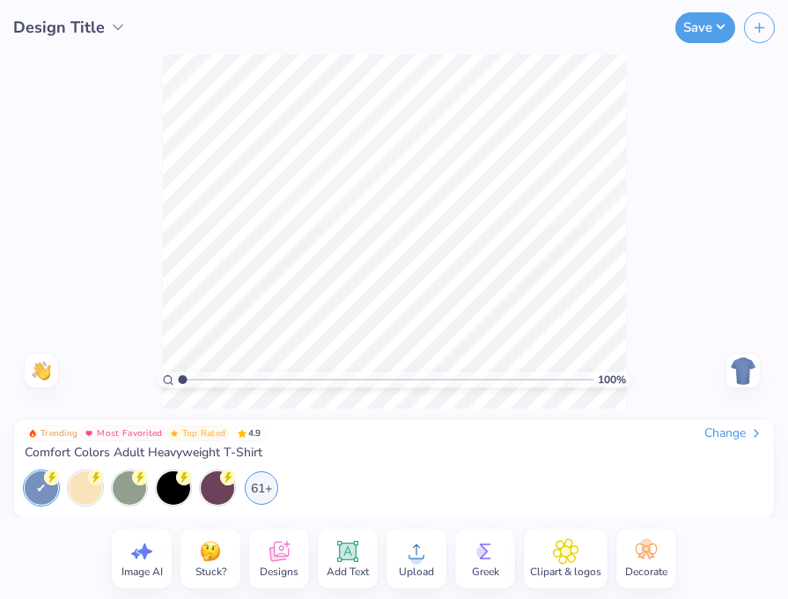
click at [733, 431] on div "Change" at bounding box center [733, 433] width 59 height 16
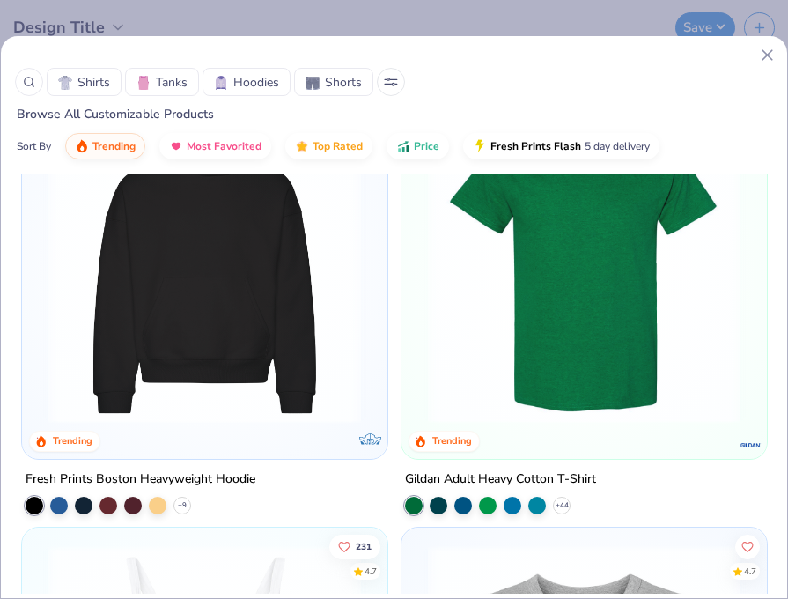
scroll to position [532, 0]
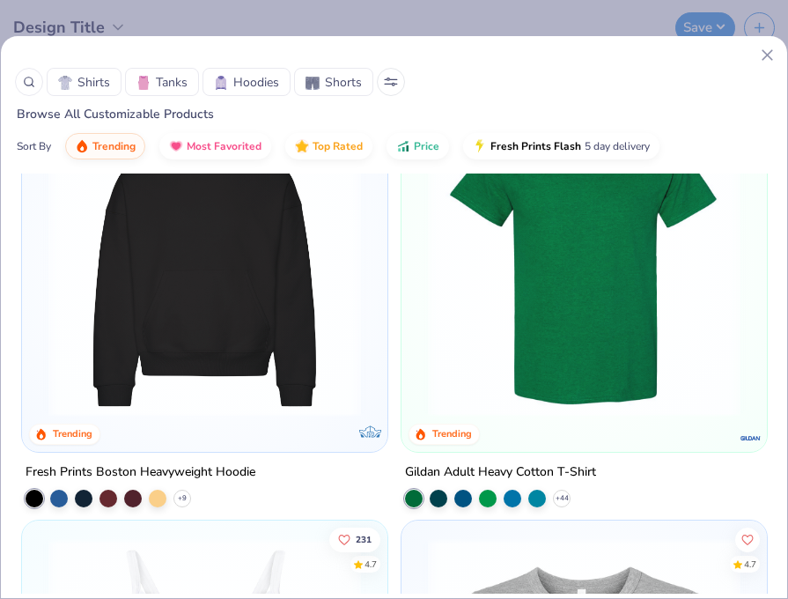
click at [265, 275] on img at bounding box center [205, 260] width 330 height 312
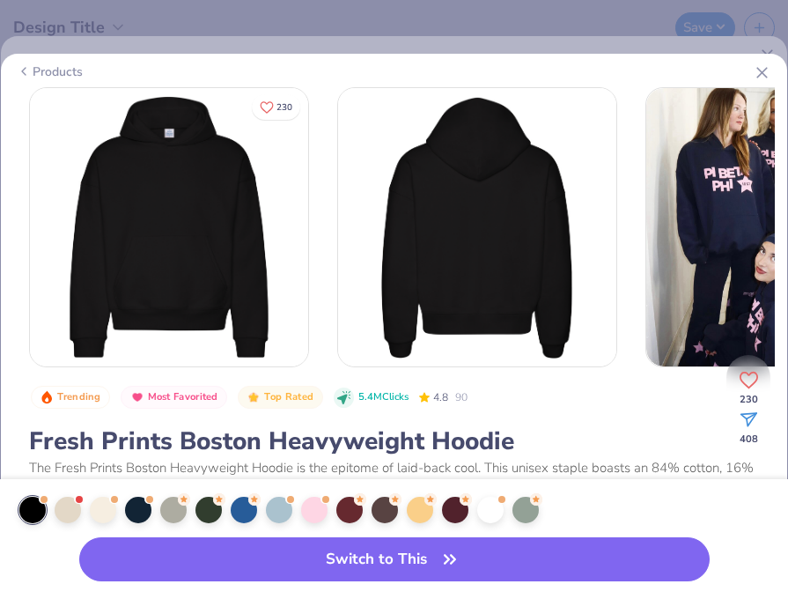
click at [35, 510] on div at bounding box center [32, 509] width 26 height 26
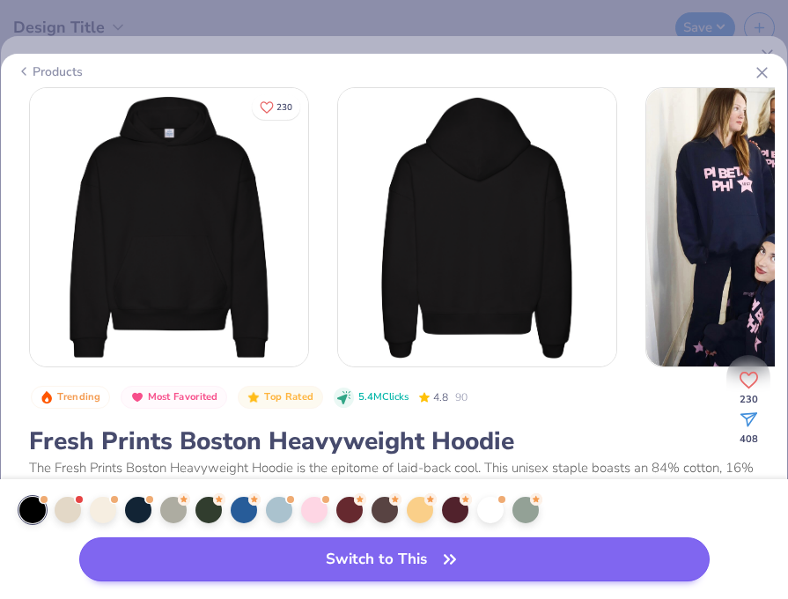
click at [158, 555] on button "Switch to This" at bounding box center [394, 559] width 630 height 44
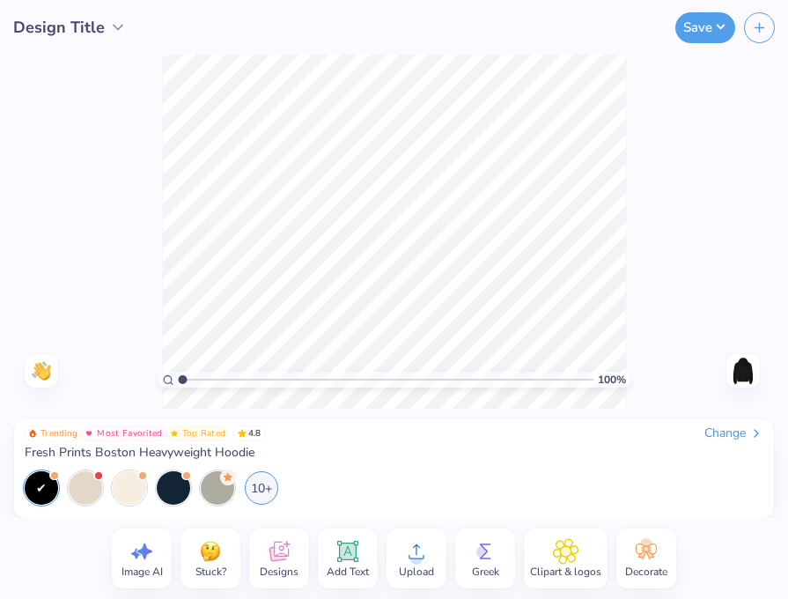
click at [285, 566] on span "Designs" at bounding box center [279, 571] width 39 height 14
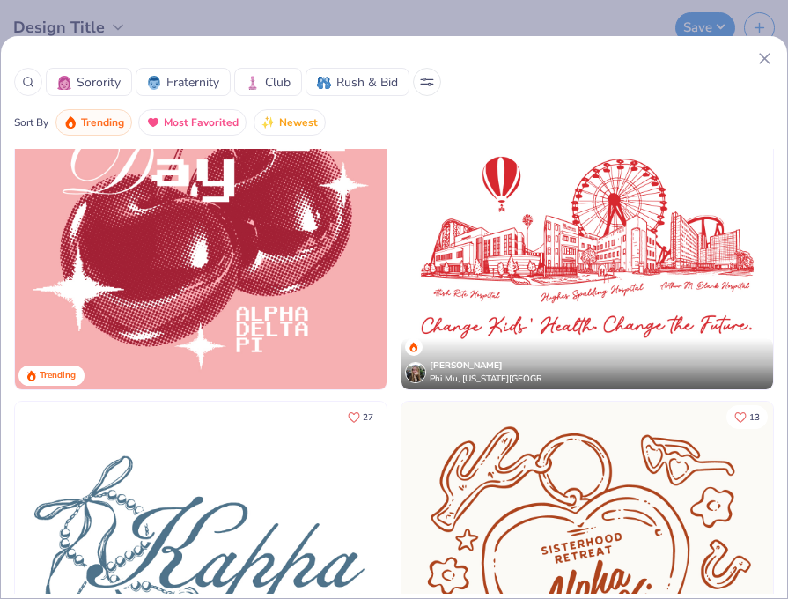
scroll to position [9725, 0]
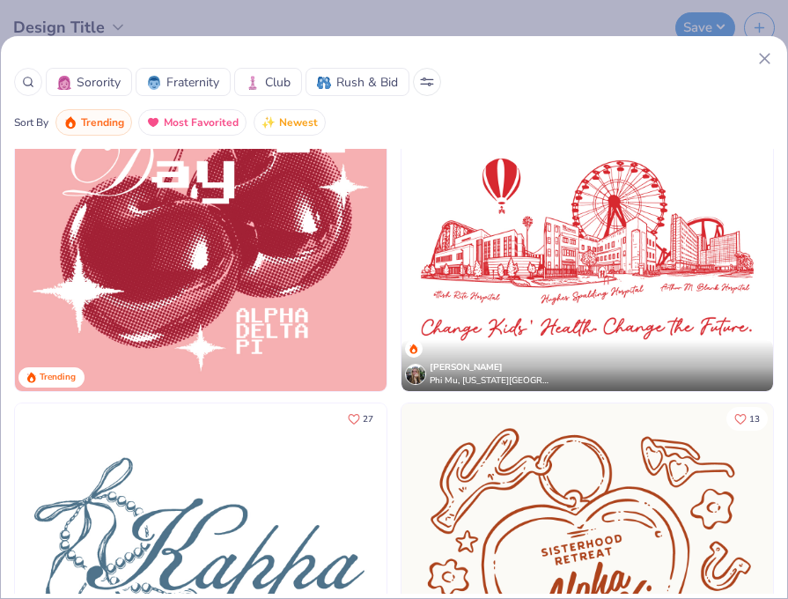
click at [754, 61] on div at bounding box center [394, 58] width 760 height 18
click at [765, 60] on line at bounding box center [765, 59] width 10 height 10
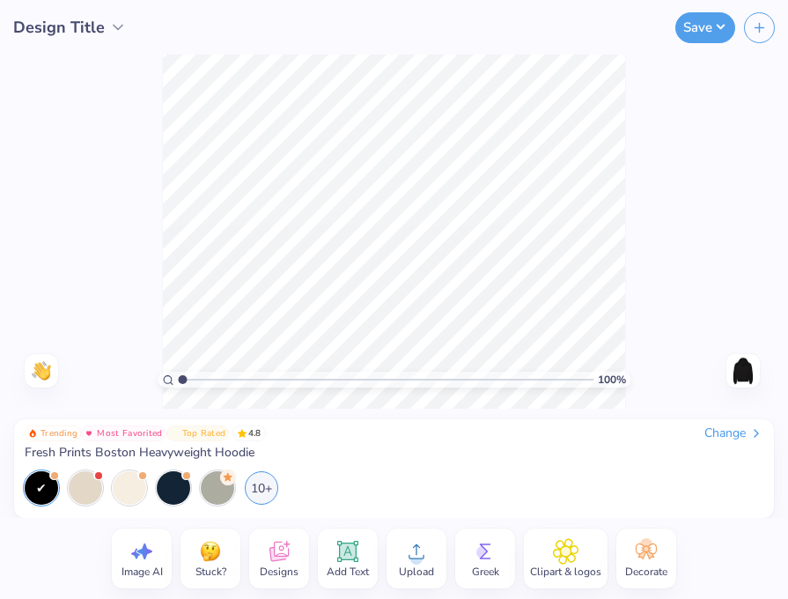
click at [341, 562] on icon at bounding box center [347, 550] width 21 height 21
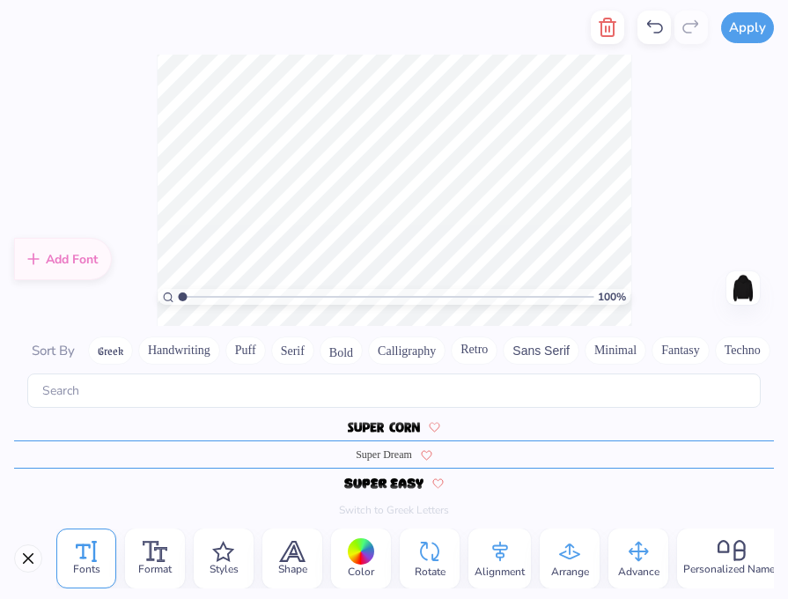
scroll to position [7638, 0]
click at [111, 347] on button "Greek" at bounding box center [110, 350] width 45 height 28
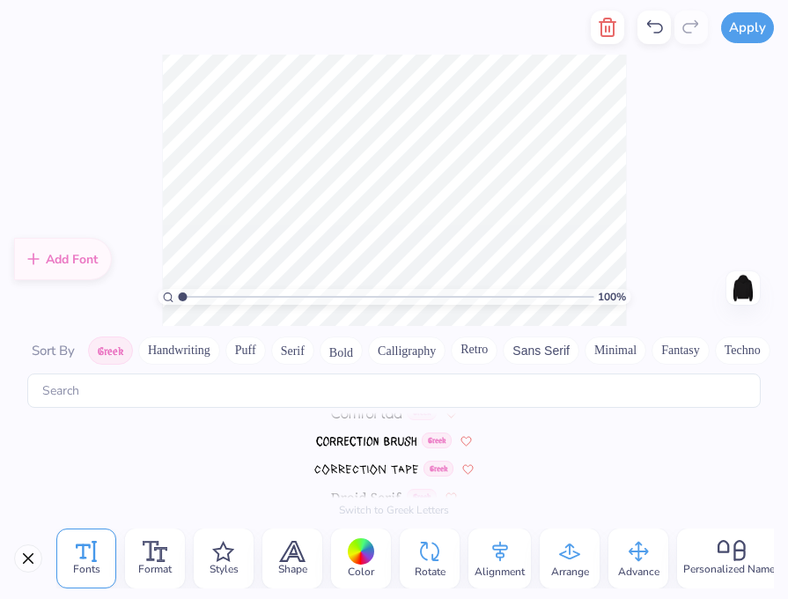
scroll to position [0, 0]
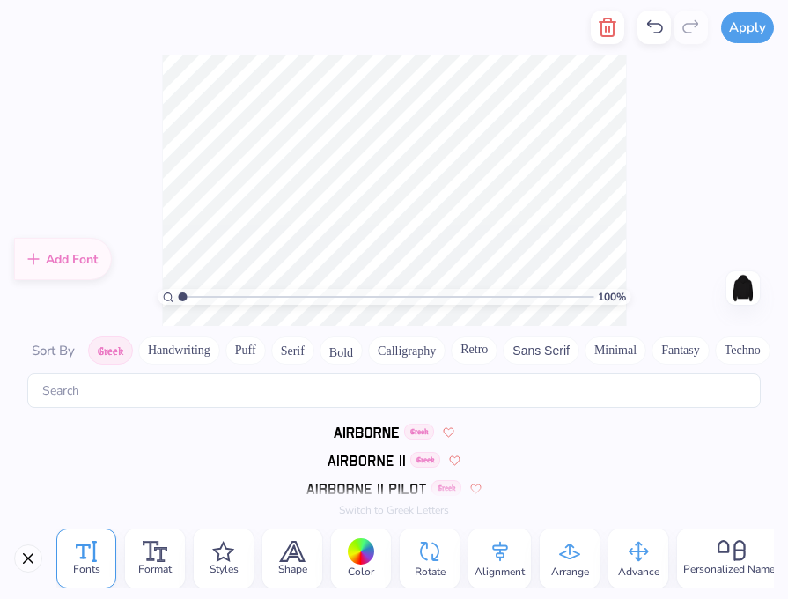
click at [361, 432] on img at bounding box center [367, 432] width 66 height 11
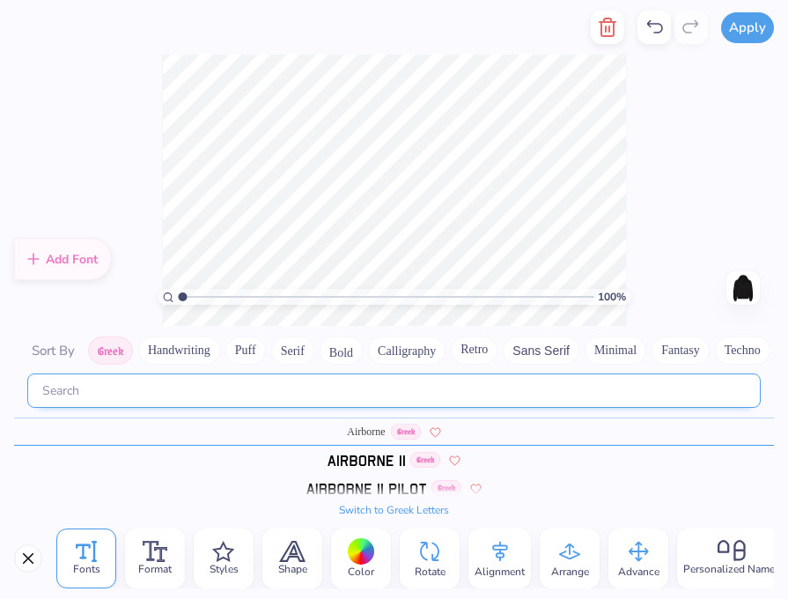
click at [245, 391] on input "text" at bounding box center [393, 390] width 733 height 34
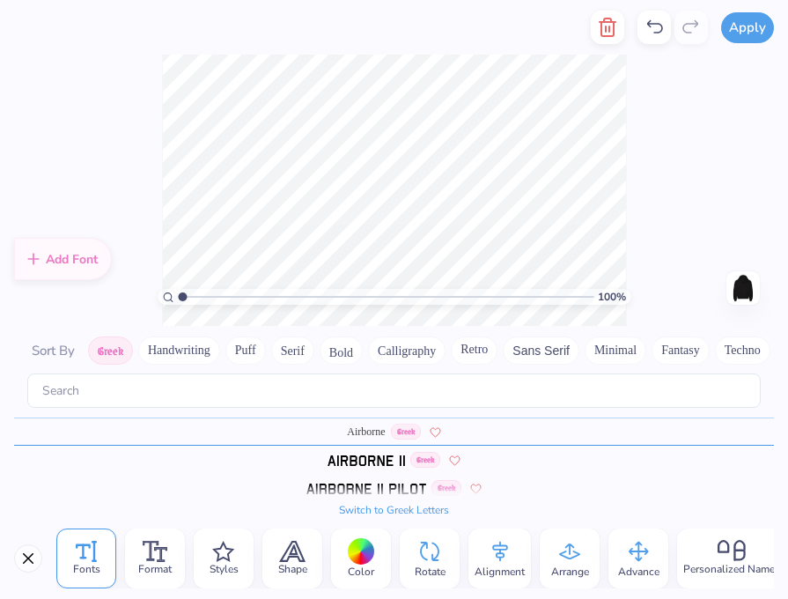
click at [383, 511] on button "Switch to Greek Letters" at bounding box center [394, 510] width 110 height 14
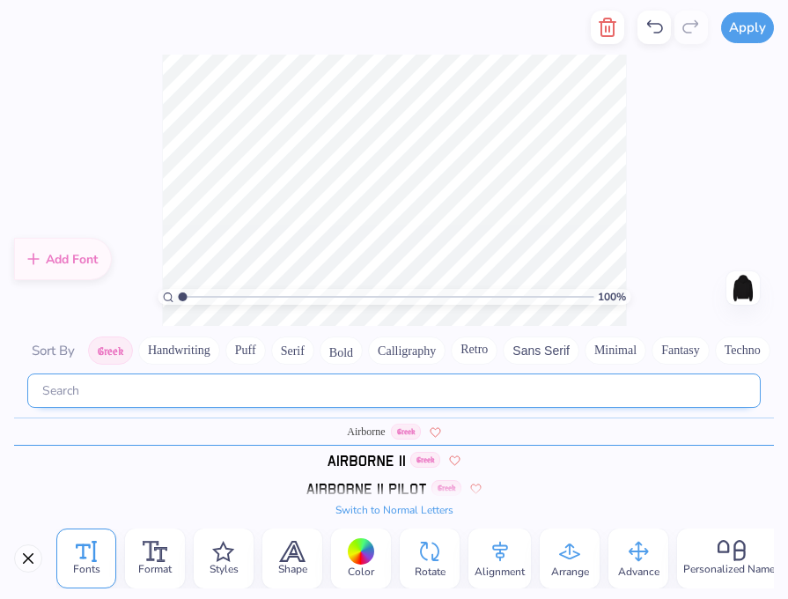
click at [173, 389] on input "text" at bounding box center [393, 390] width 733 height 34
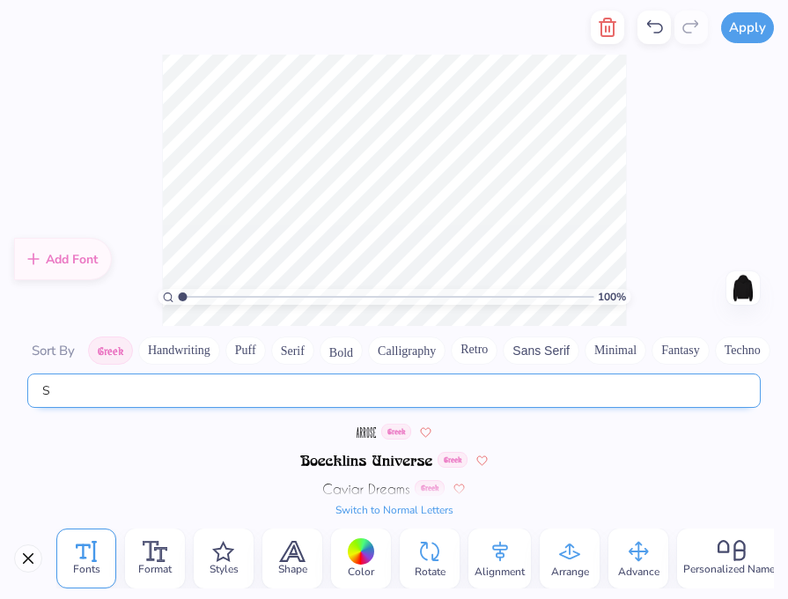
type input "S"
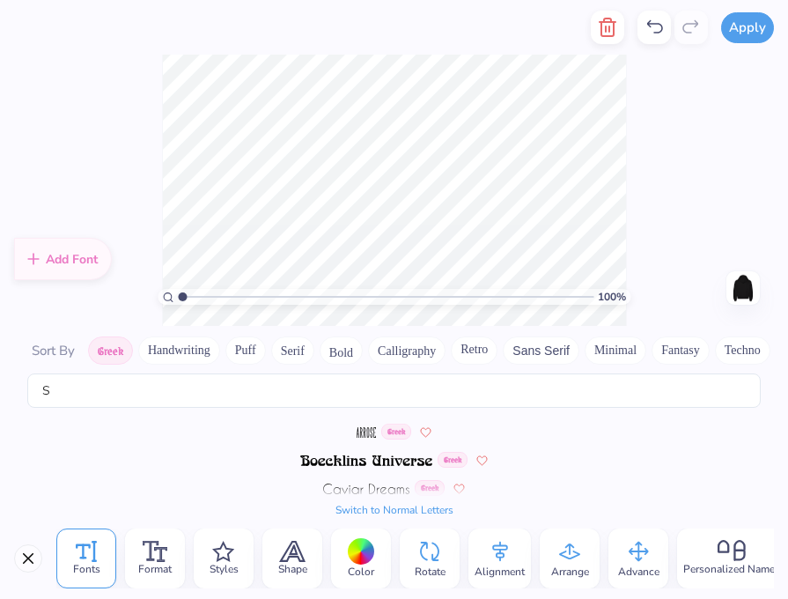
type textarea "Σφζ"
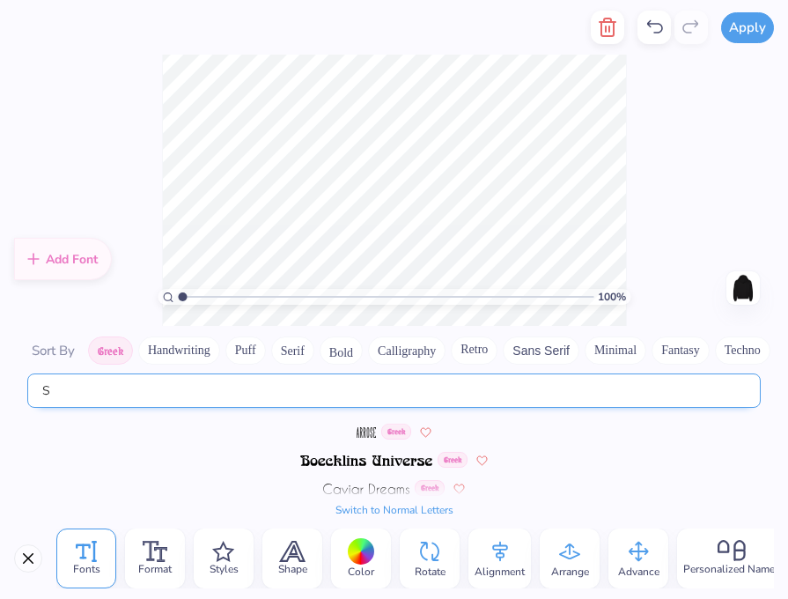
click at [212, 397] on input "S" at bounding box center [393, 390] width 733 height 34
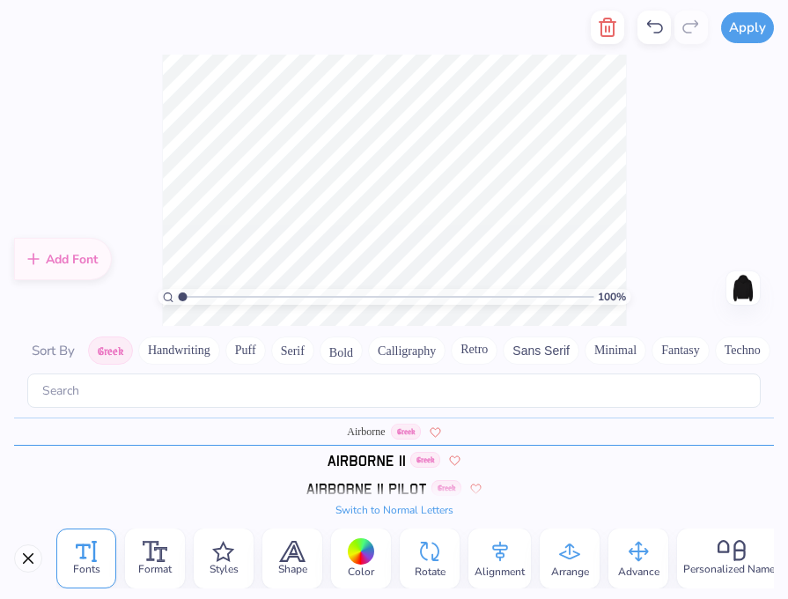
click at [351, 462] on img at bounding box center [365, 460] width 77 height 11
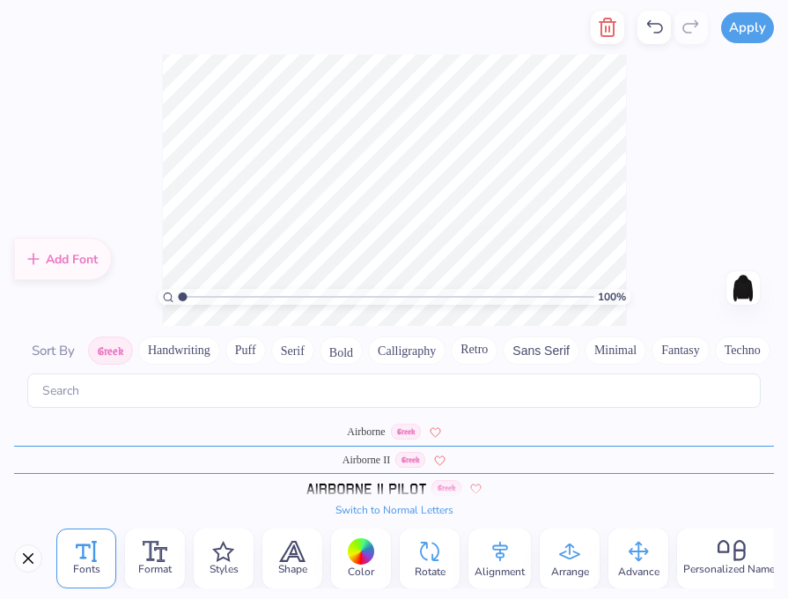
click at [368, 485] on img at bounding box center [366, 488] width 121 height 11
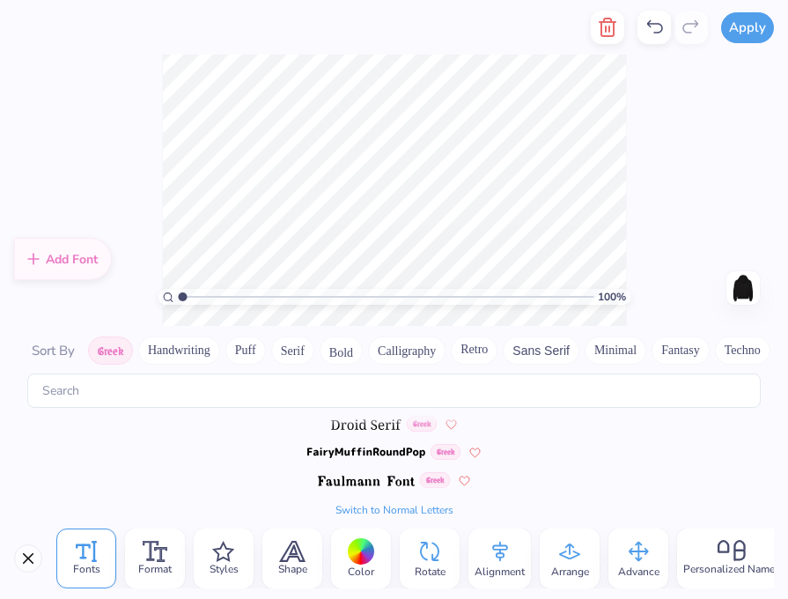
scroll to position [455, 0]
click at [378, 426] on img at bounding box center [366, 428] width 70 height 11
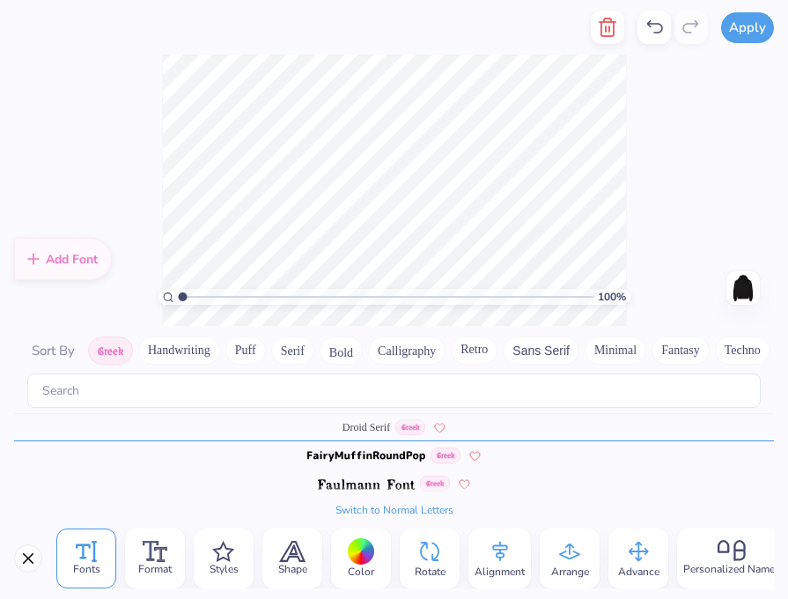
click at [369, 482] on img at bounding box center [366, 484] width 97 height 11
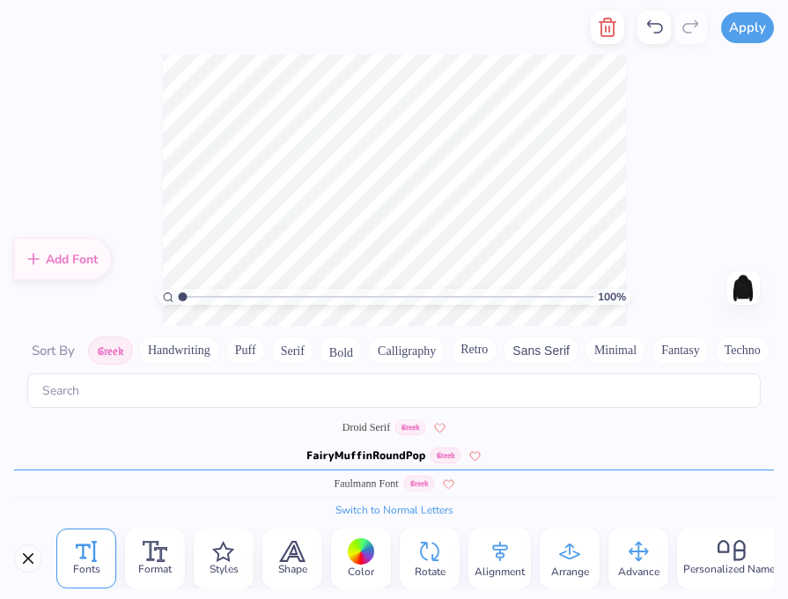
scroll to position [483, 0]
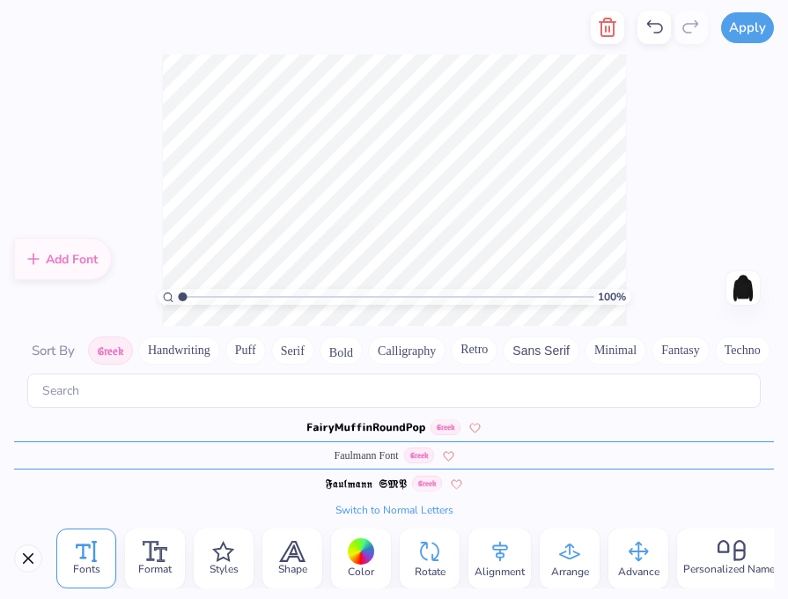
click at [350, 459] on span "Faulmann Font" at bounding box center [366, 455] width 64 height 16
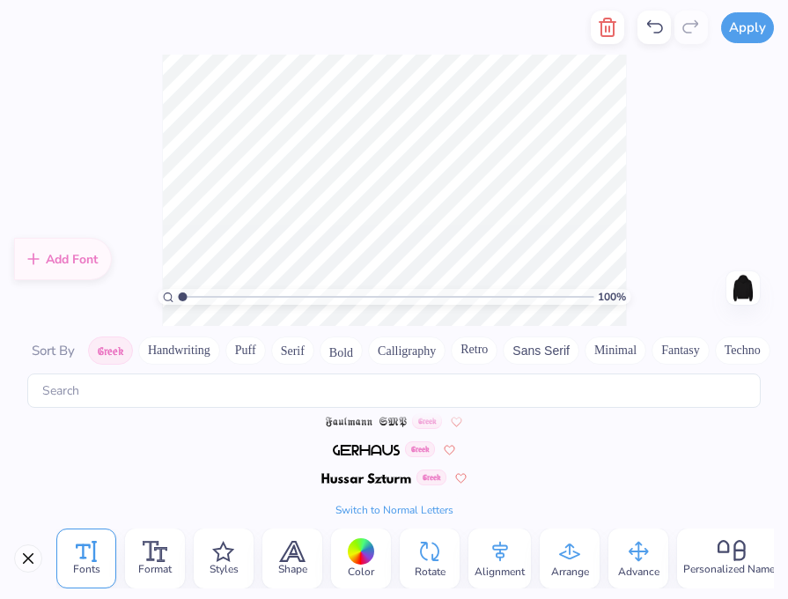
scroll to position [568, 0]
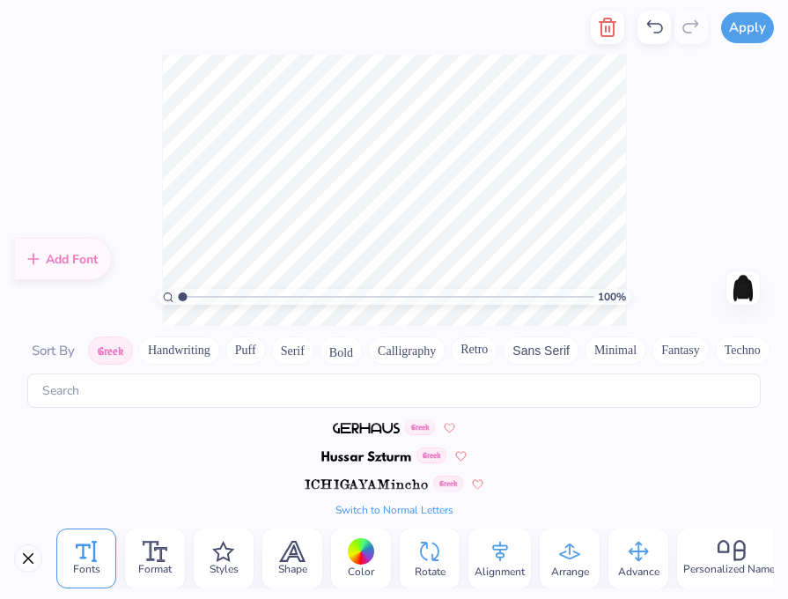
click at [342, 455] on img at bounding box center [366, 456] width 90 height 11
click at [355, 455] on img at bounding box center [366, 456] width 39 height 11
click at [356, 455] on img at bounding box center [365, 456] width 45 height 11
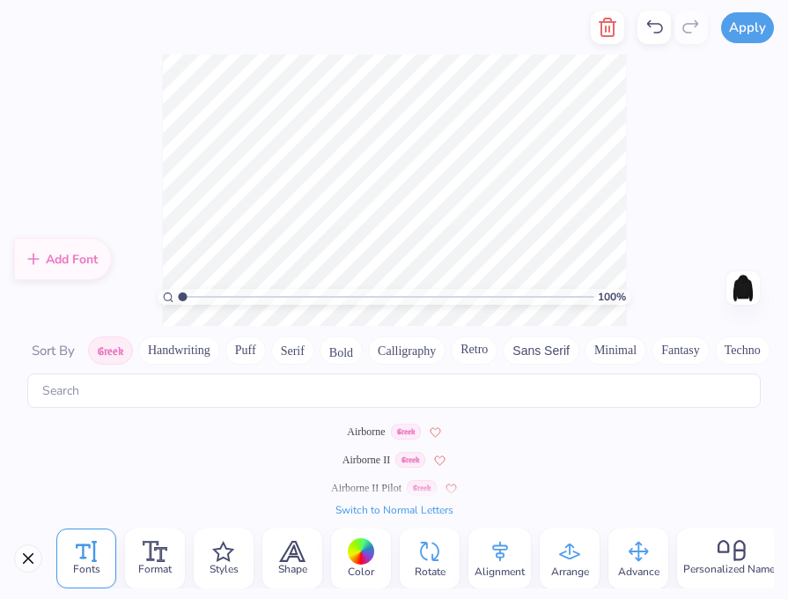
scroll to position [-1, 0]
click at [365, 438] on span "Airborne" at bounding box center [366, 431] width 38 height 16
click at [677, 173] on div "100 % Need help? Chat with us. Back" at bounding box center [394, 190] width 788 height 271
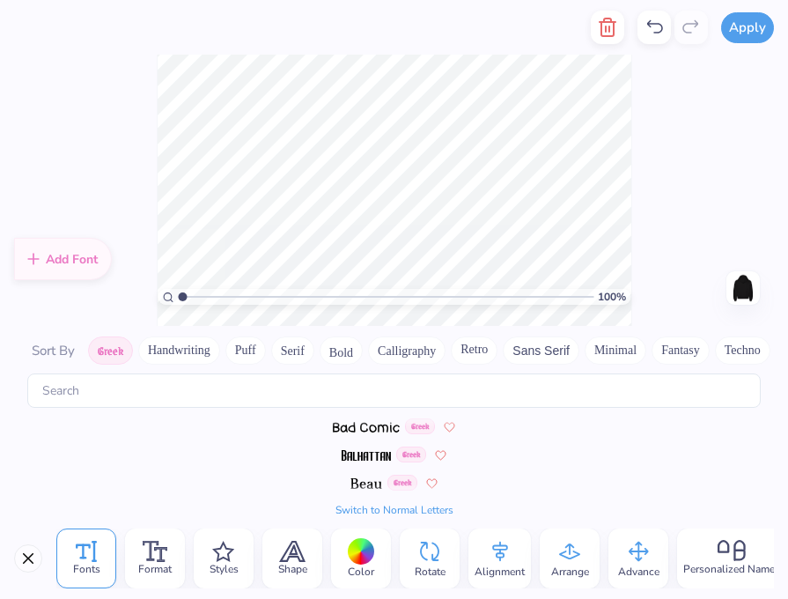
scroll to position [145, 0]
click at [361, 450] on span at bounding box center [366, 455] width 49 height 16
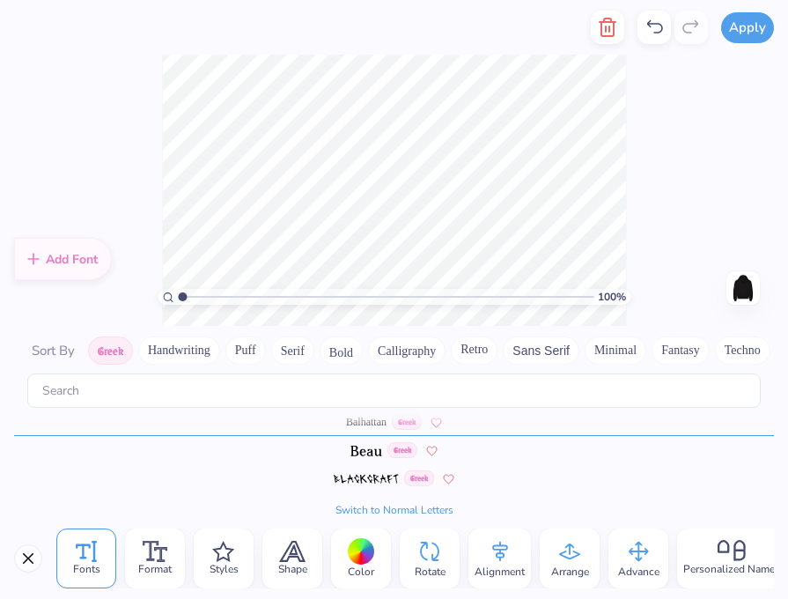
scroll to position [173, 0]
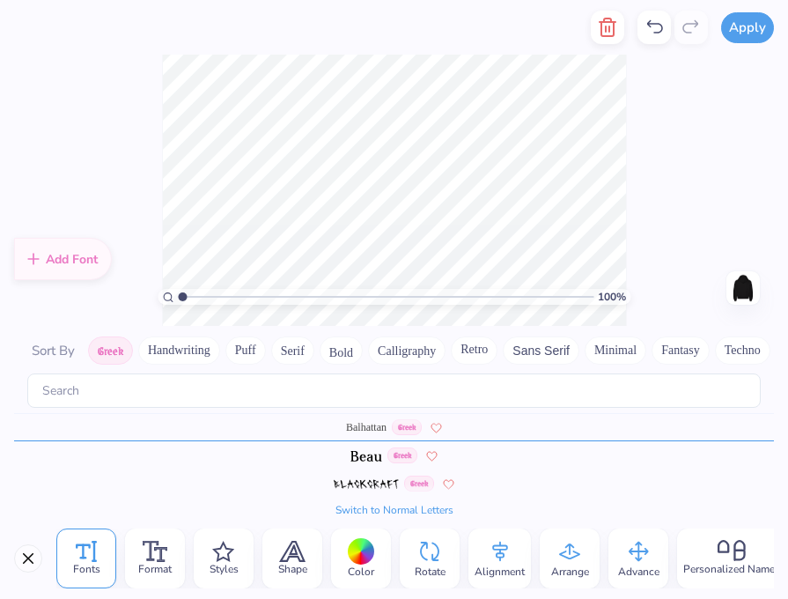
click at [361, 450] on span at bounding box center [366, 455] width 32 height 16
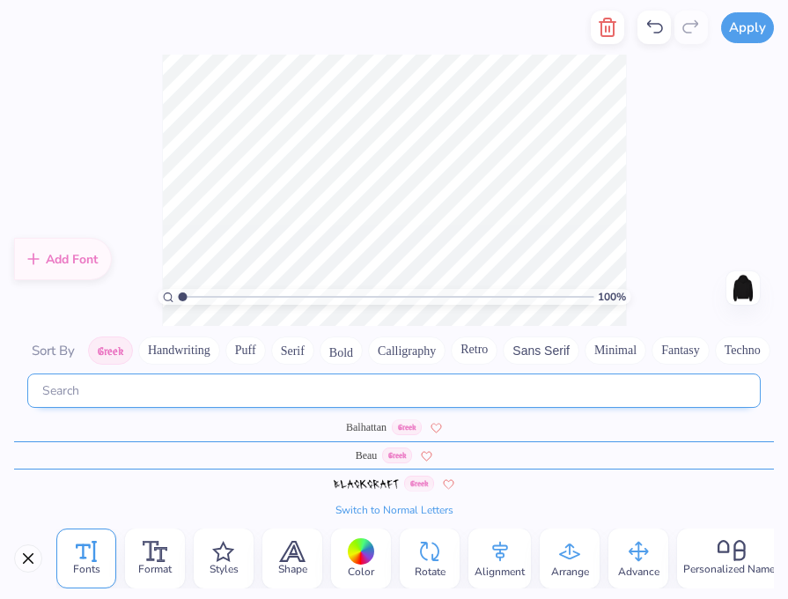
click at [362, 388] on input "text" at bounding box center [393, 390] width 733 height 34
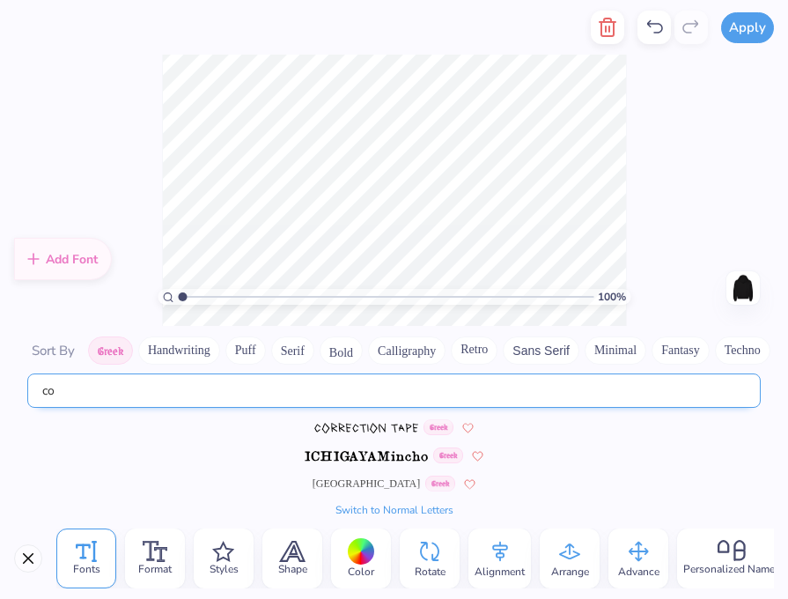
scroll to position [0, 0]
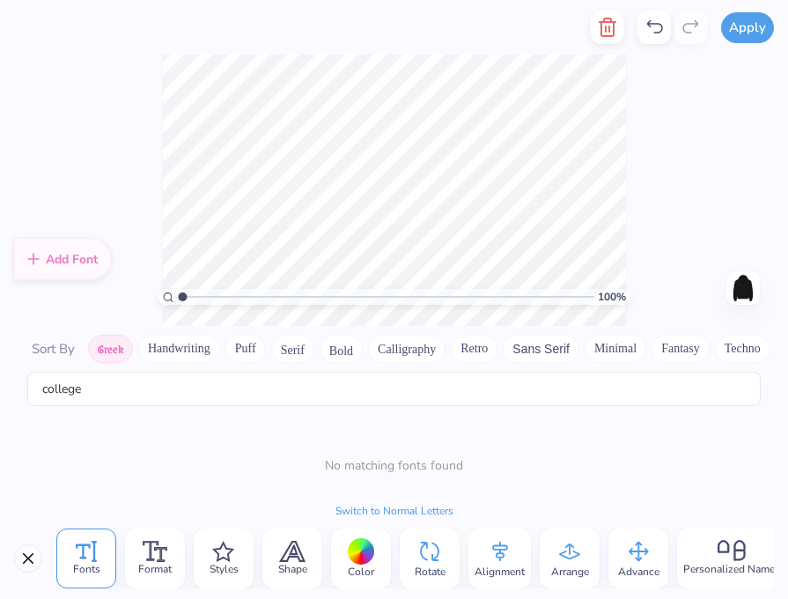
click at [372, 502] on div "No matching fonts found" at bounding box center [394, 465] width 138 height 77
click at [373, 509] on button "Switch to Normal Letters" at bounding box center [394, 511] width 118 height 14
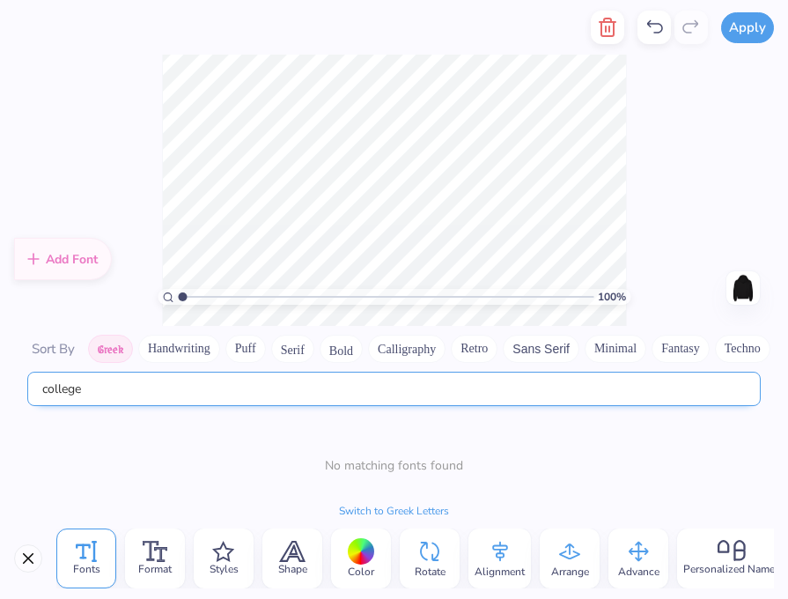
click at [296, 394] on input "college" at bounding box center [393, 388] width 733 height 34
type input "c"
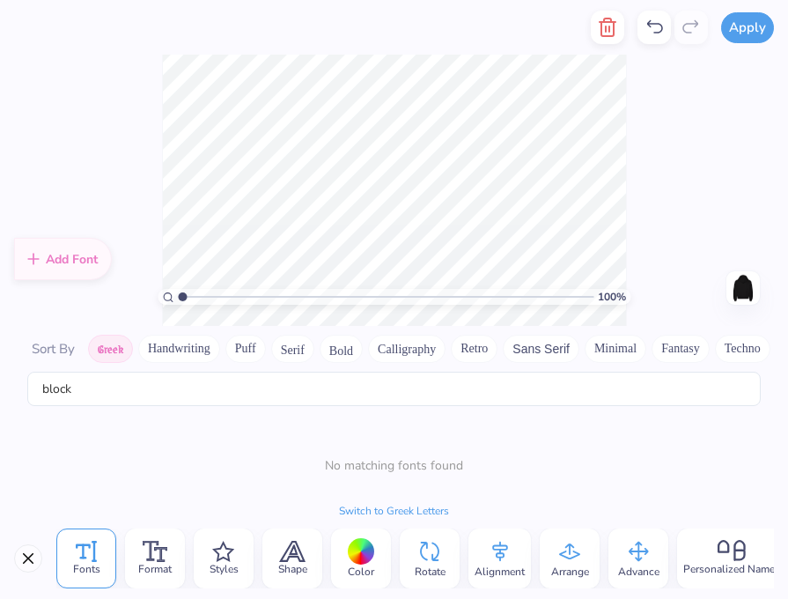
click at [114, 347] on button "Greek" at bounding box center [110, 348] width 45 height 28
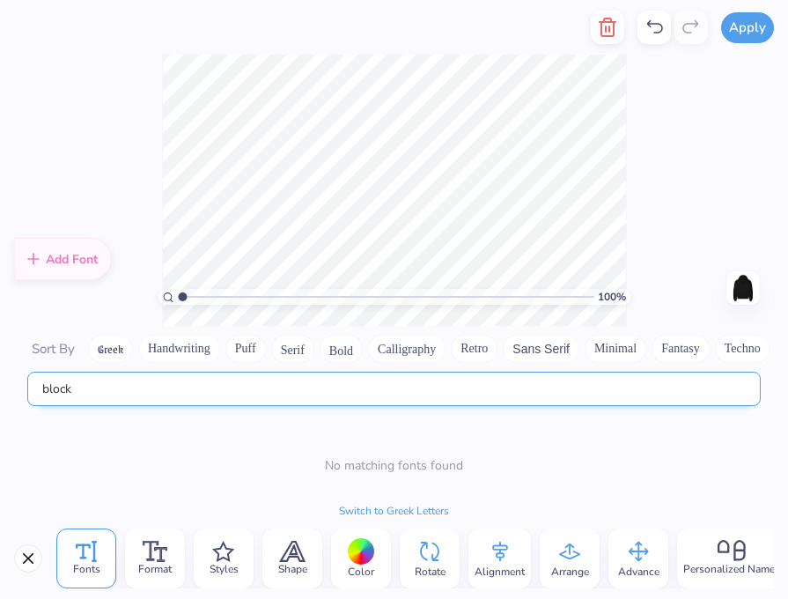
click at [122, 386] on input "block" at bounding box center [393, 388] width 733 height 34
click at [128, 387] on input "block" at bounding box center [393, 388] width 733 height 34
type input "b"
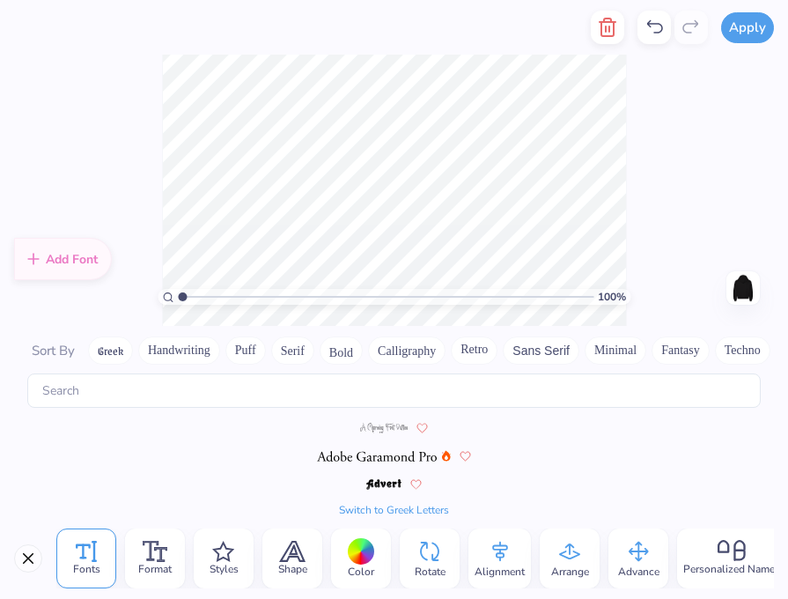
click at [406, 461] on img at bounding box center [377, 456] width 120 height 11
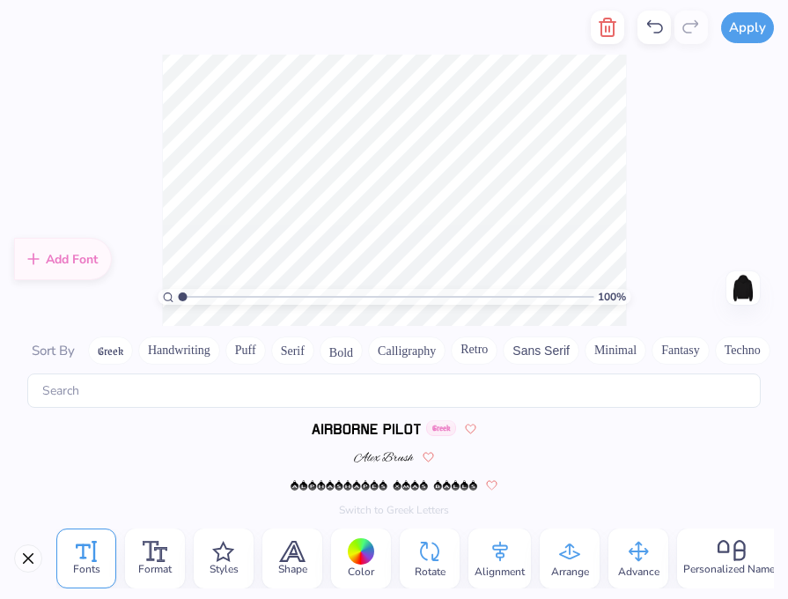
scroll to position [342, 0]
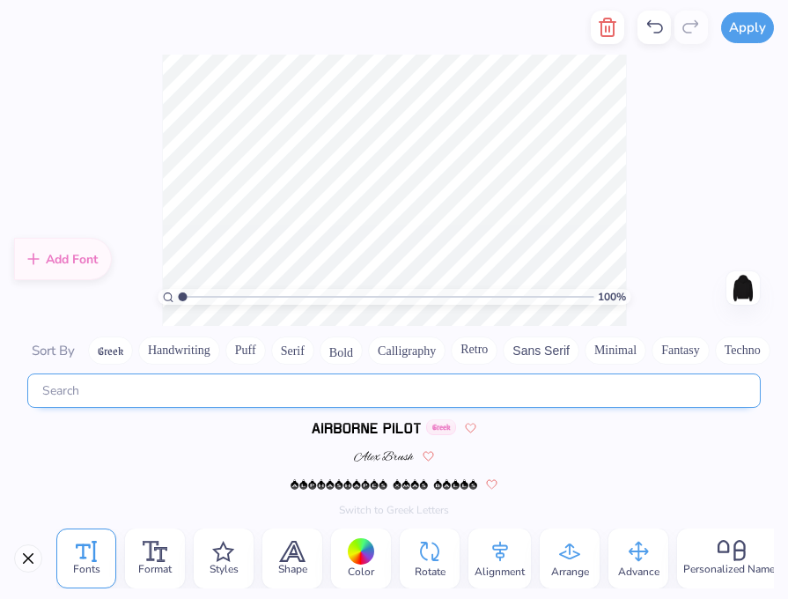
click at [222, 396] on input "text" at bounding box center [393, 390] width 733 height 34
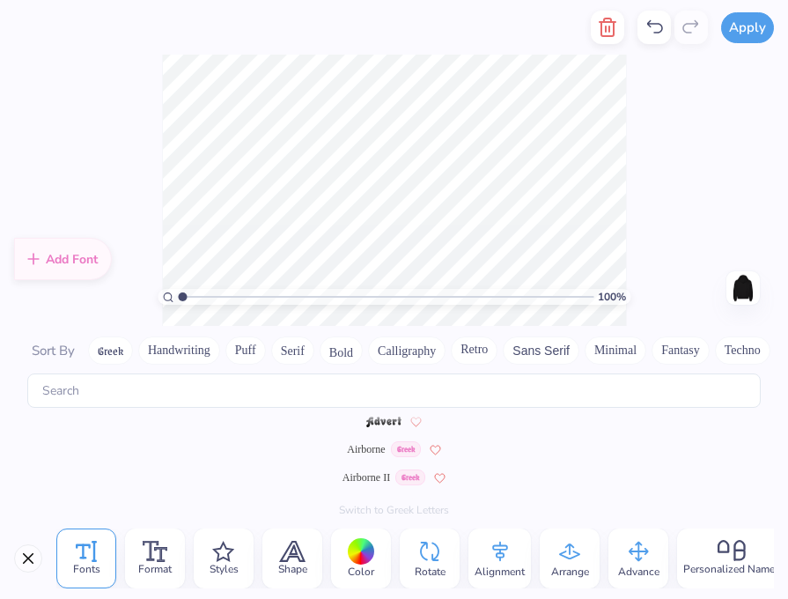
scroll to position [230, 0]
click at [368, 449] on span "Airborne" at bounding box center [366, 455] width 38 height 16
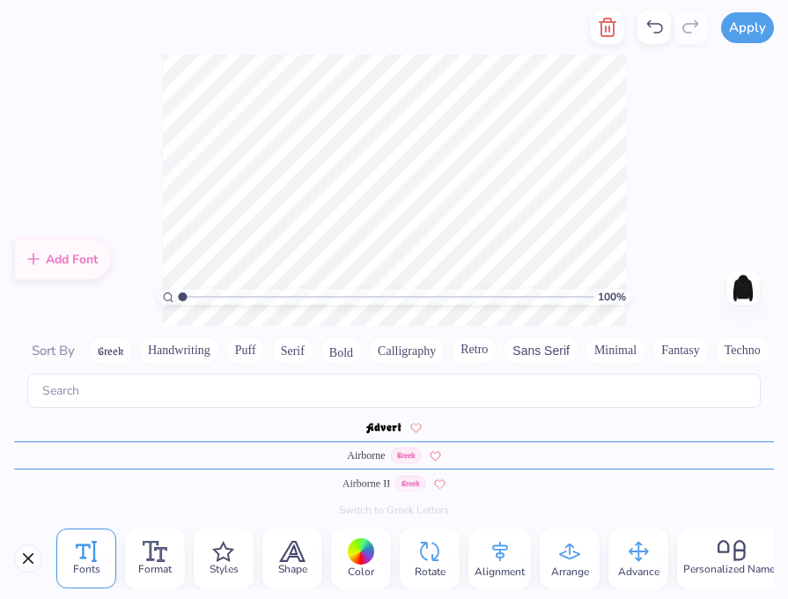
type textarea "S"
click at [115, 357] on button "Greek" at bounding box center [110, 350] width 45 height 28
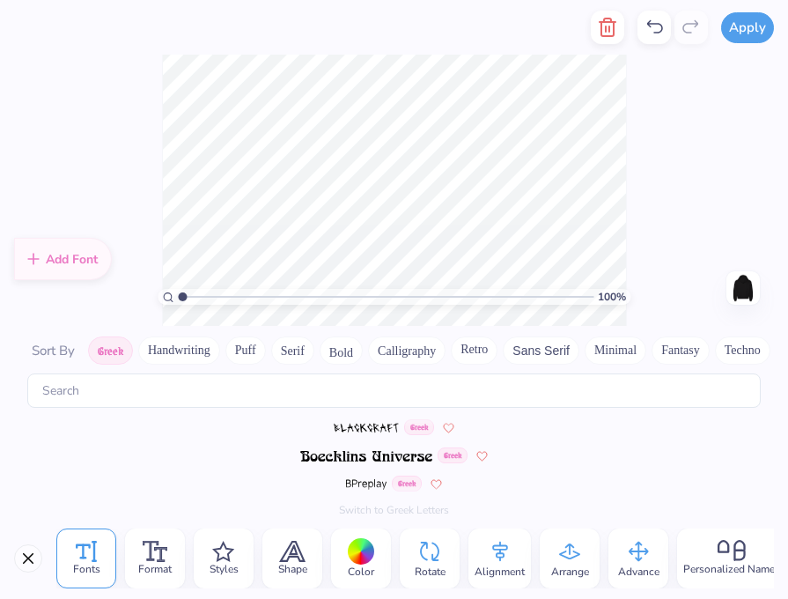
scroll to position [0, 0]
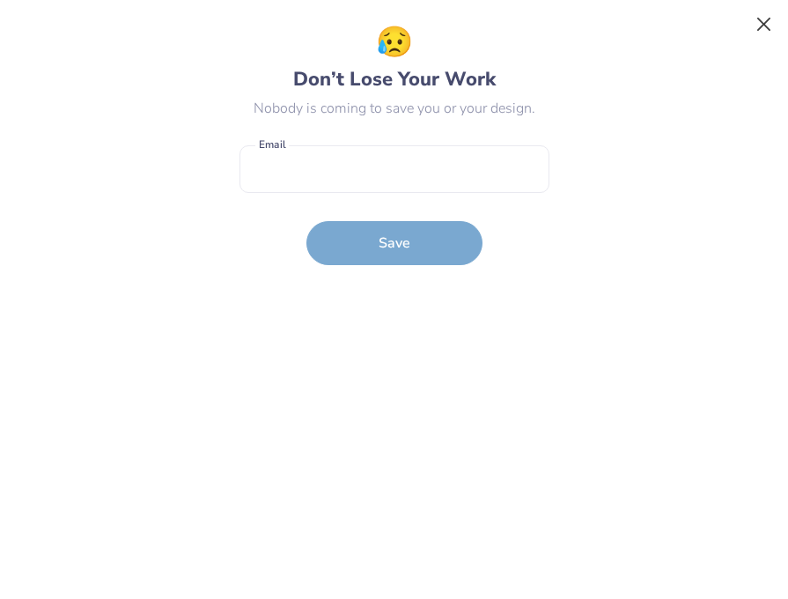
click at [764, 26] on button "Close" at bounding box center [763, 24] width 33 height 33
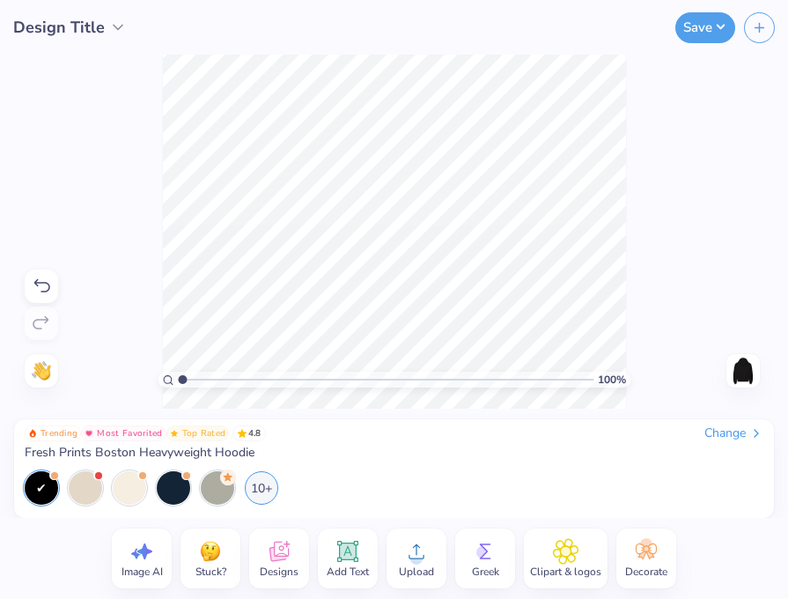
click at [345, 560] on icon at bounding box center [347, 550] width 21 height 21
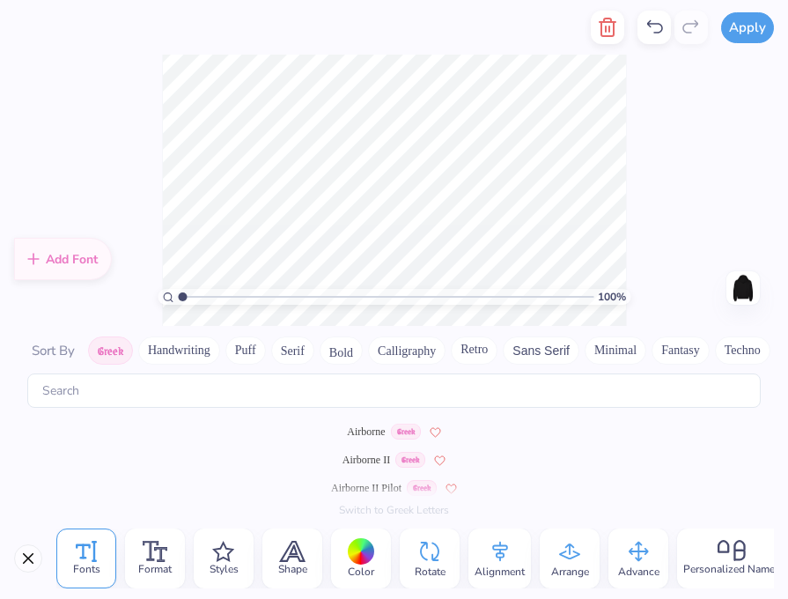
type textarea "S"
click at [120, 350] on button "Greek" at bounding box center [110, 350] width 45 height 28
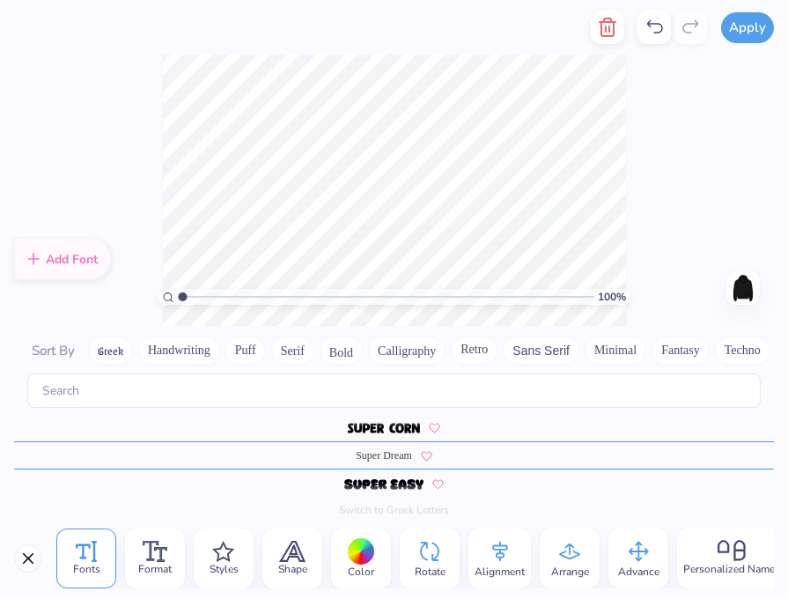
click at [120, 350] on button "Greek" at bounding box center [110, 350] width 45 height 28
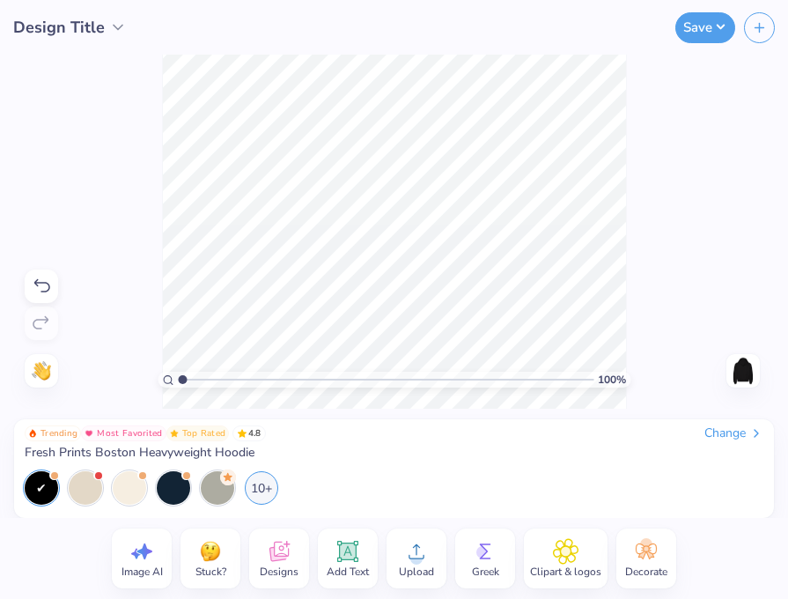
click at [350, 559] on icon at bounding box center [347, 550] width 21 height 21
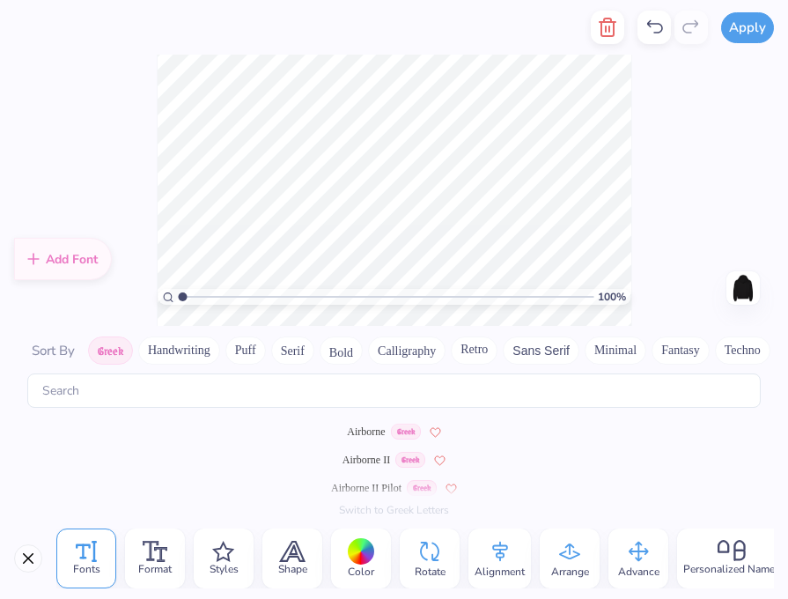
click at [364, 441] on div "Airborne Greek" at bounding box center [394, 431] width 760 height 28
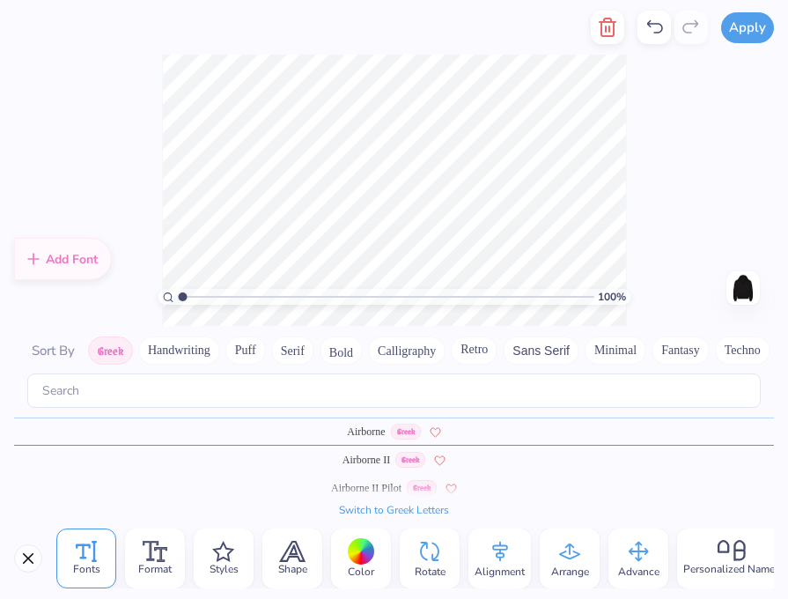
click at [384, 511] on button "Switch to Greek Letters" at bounding box center [394, 510] width 110 height 14
type textarea "ΣΦζ"
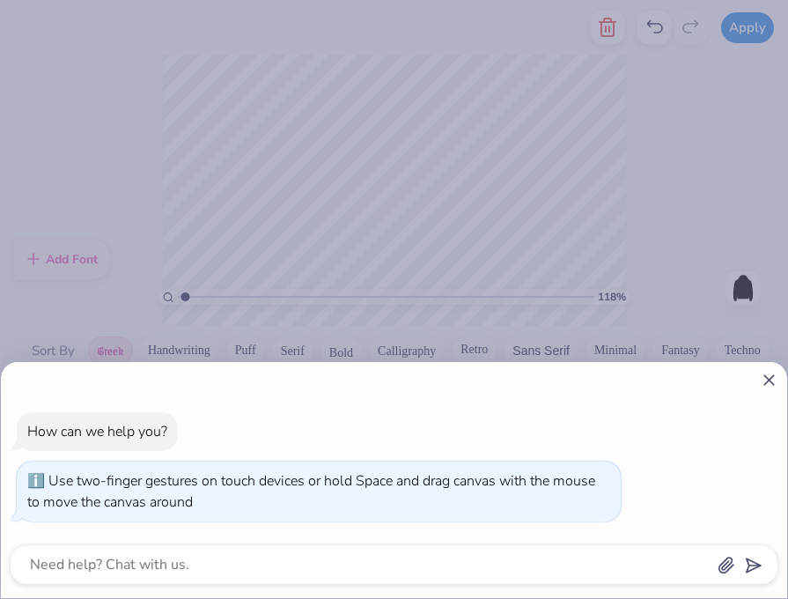
type input "1.04"
click at [184, 291] on body "Apply Fonts Format Styles Shape Color Rotate Alignment Arrange Advance Personal…" at bounding box center [394, 299] width 788 height 599
click at [768, 382] on icon at bounding box center [769, 380] width 18 height 18
type textarea "x"
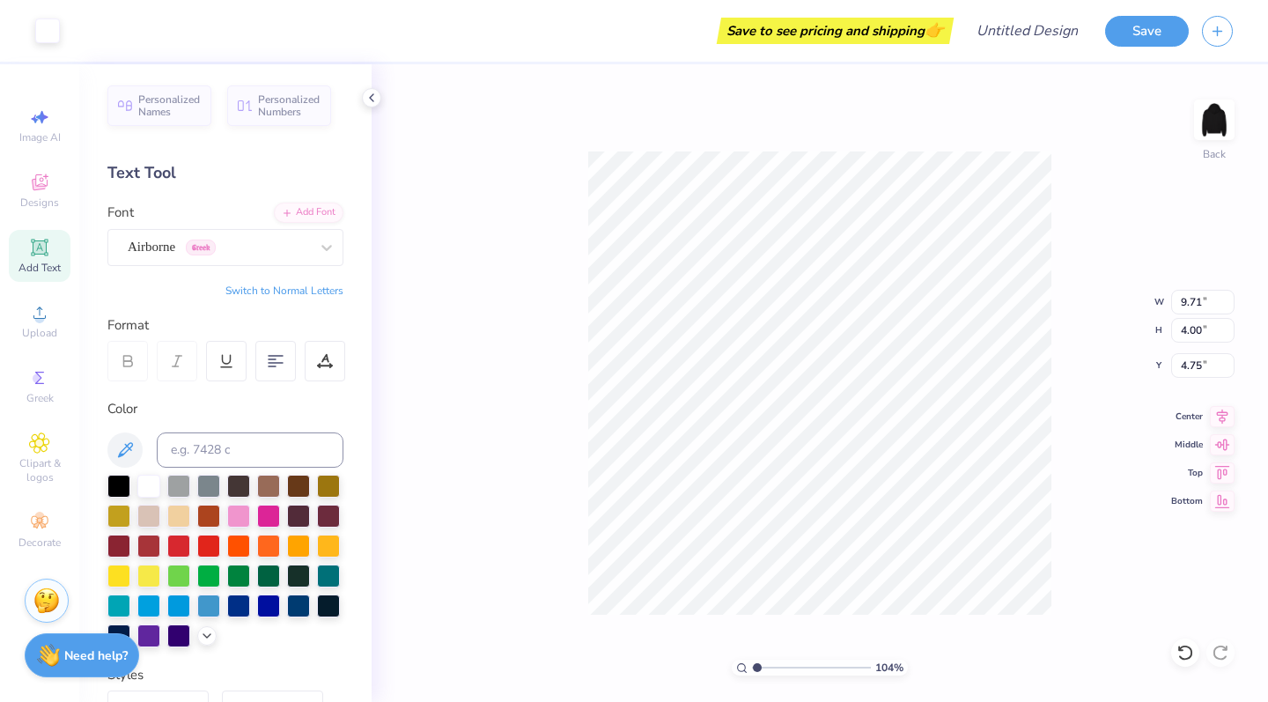
type input "1"
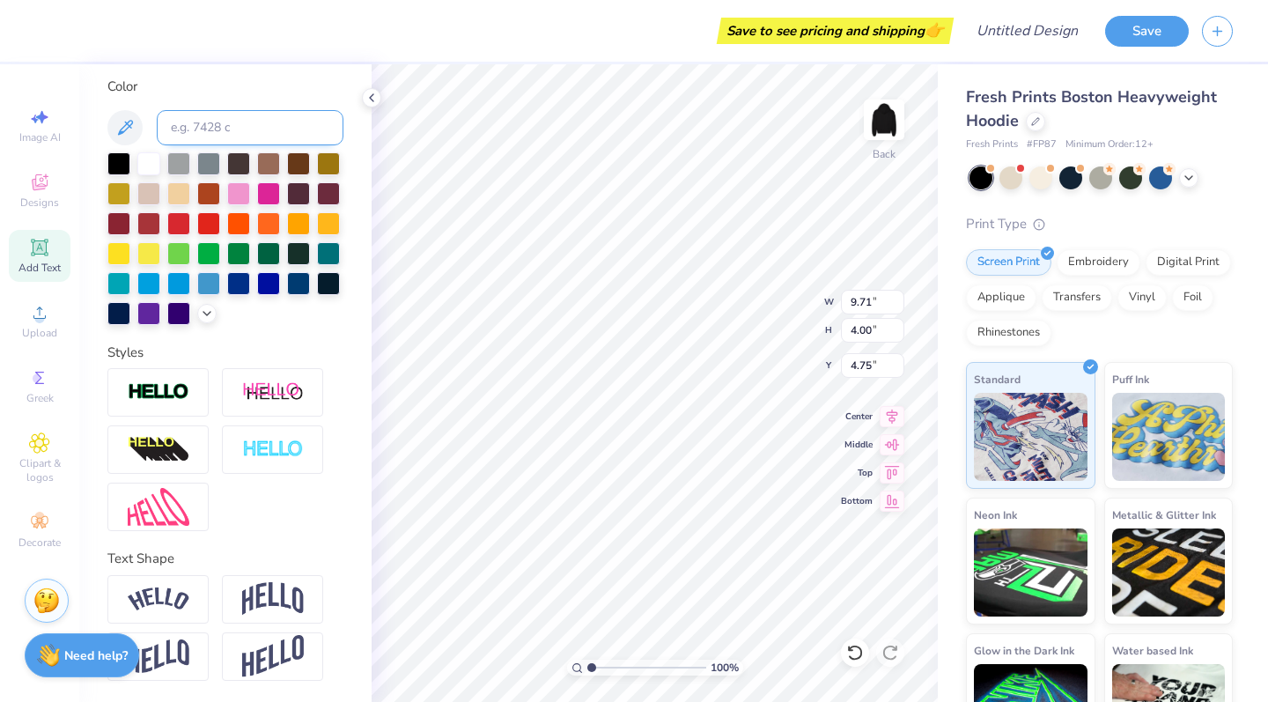
scroll to position [322, 0]
click at [787, 261] on div "Embroidery" at bounding box center [1098, 259] width 84 height 26
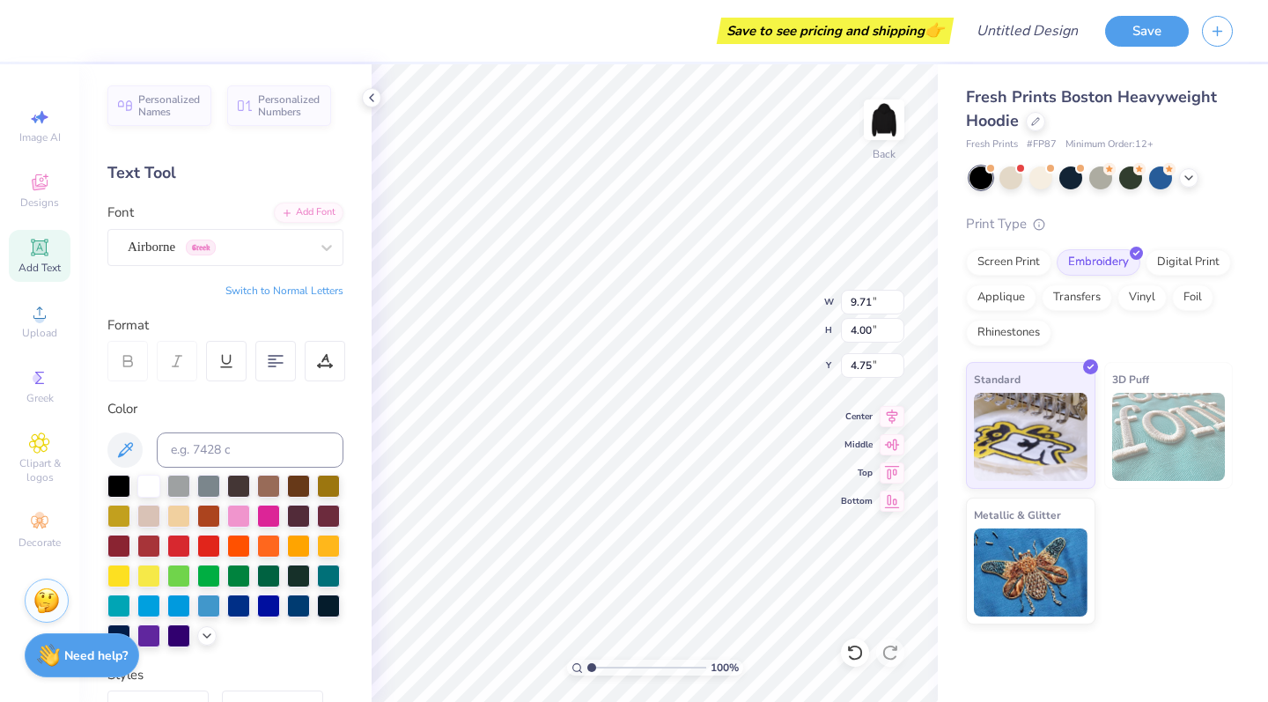
scroll to position [24, 0]
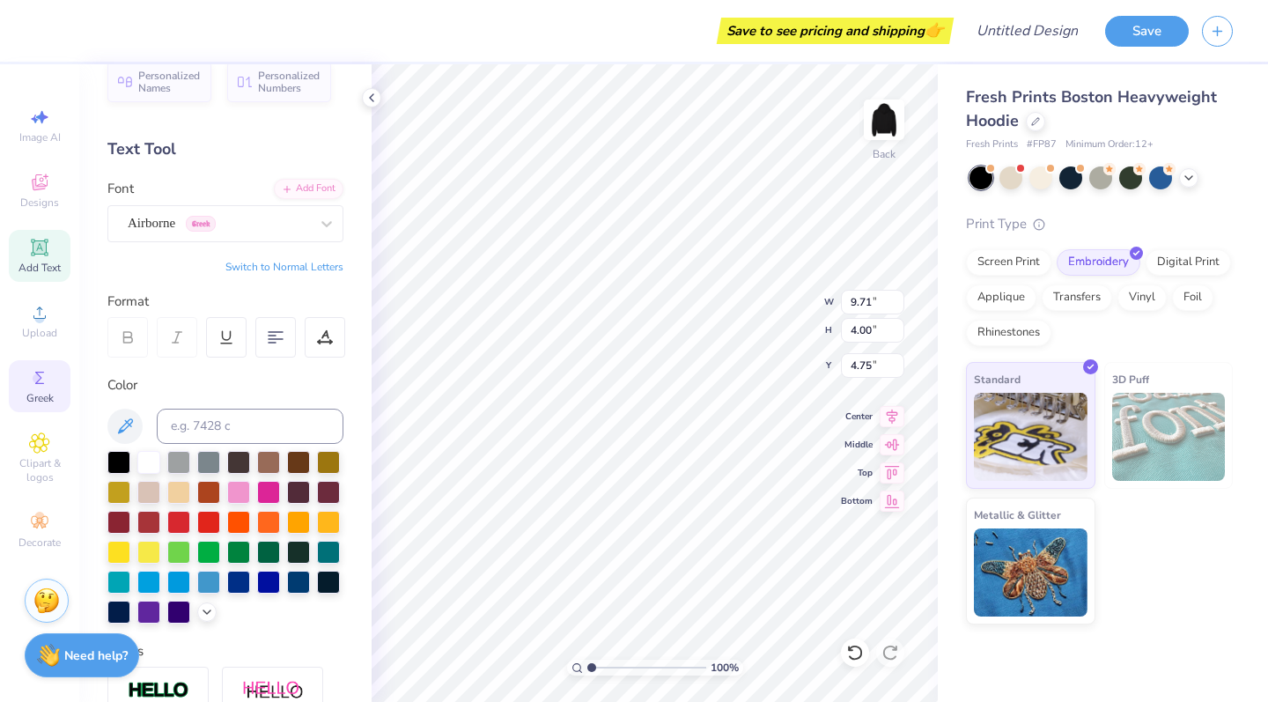
click at [46, 394] on span "Greek" at bounding box center [39, 398] width 27 height 14
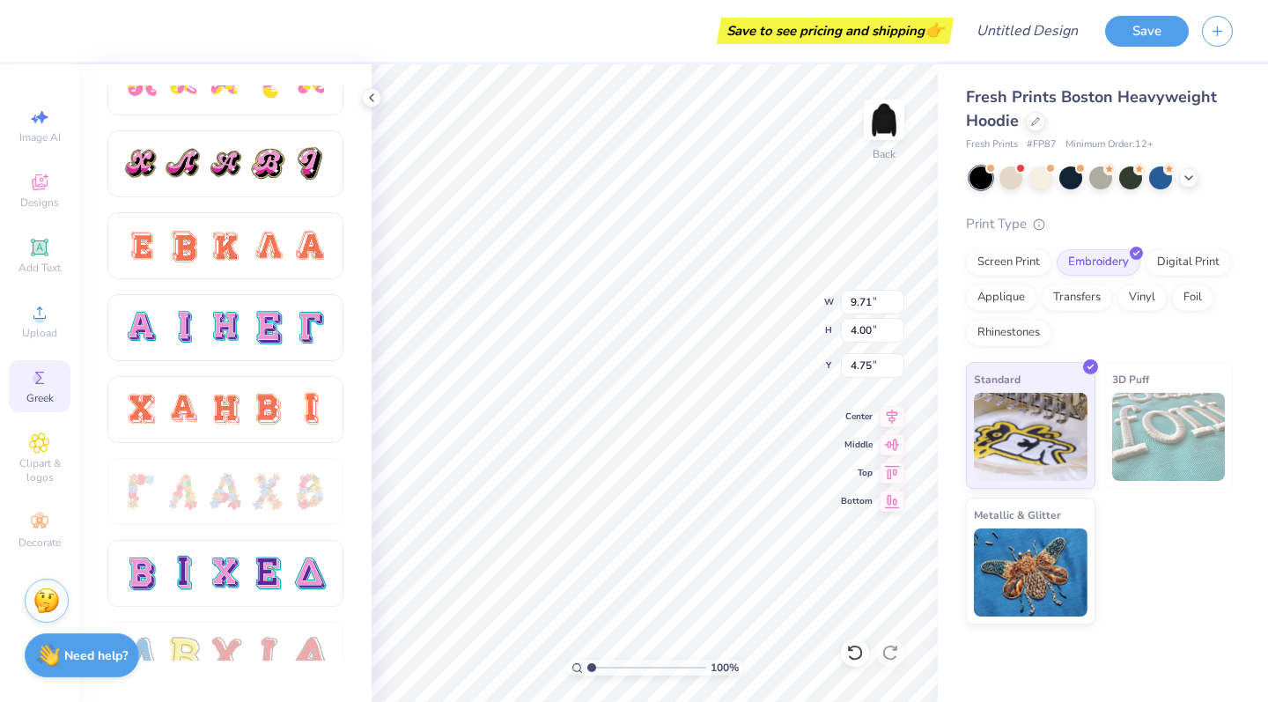
scroll to position [1018, 0]
click at [221, 571] on div at bounding box center [225, 574] width 37 height 37
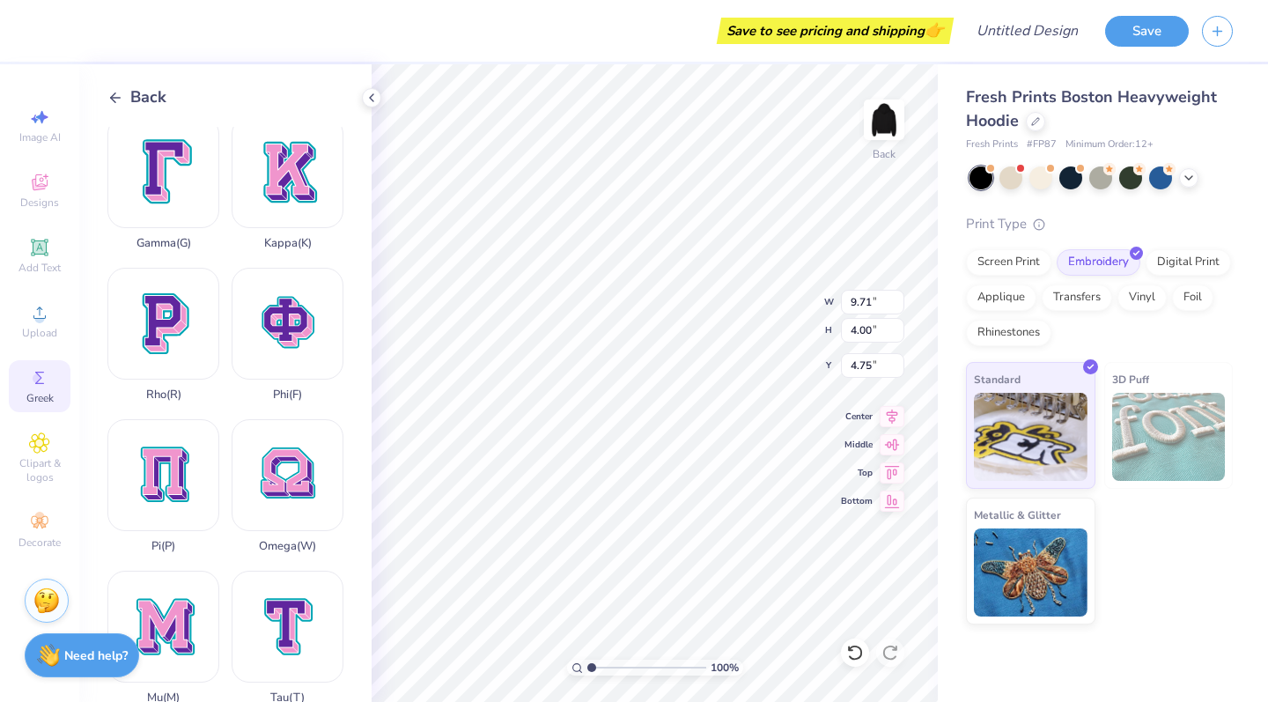
scroll to position [615, 0]
click at [42, 388] on div "Greek" at bounding box center [40, 386] width 62 height 52
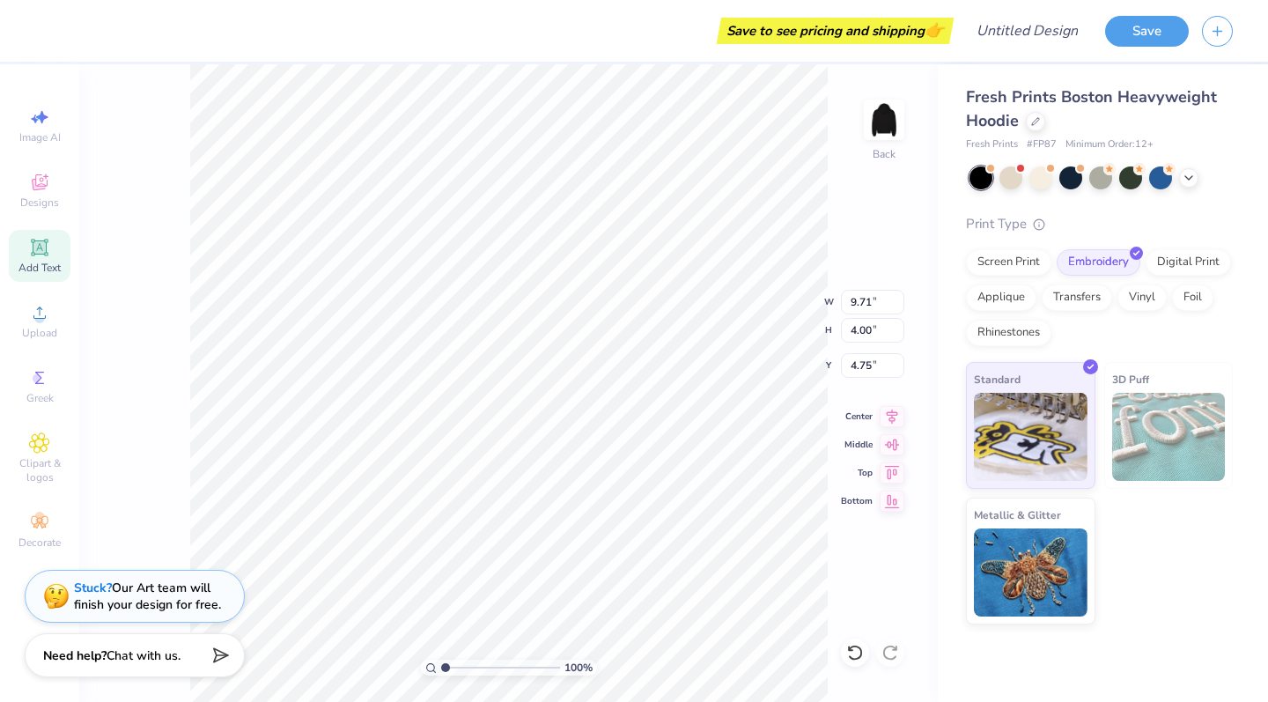
click at [37, 270] on span "Add Text" at bounding box center [39, 268] width 42 height 14
type input "7.05"
type input "2.04"
type input "5.73"
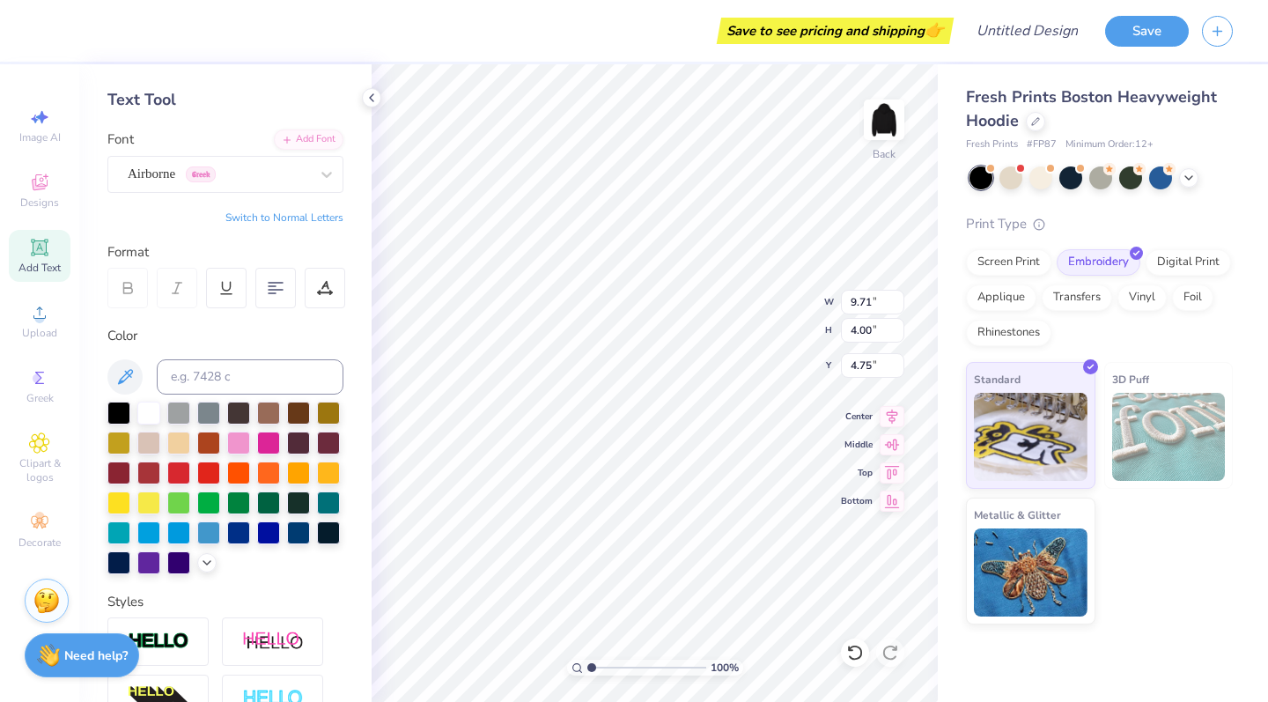
scroll to position [100, 0]
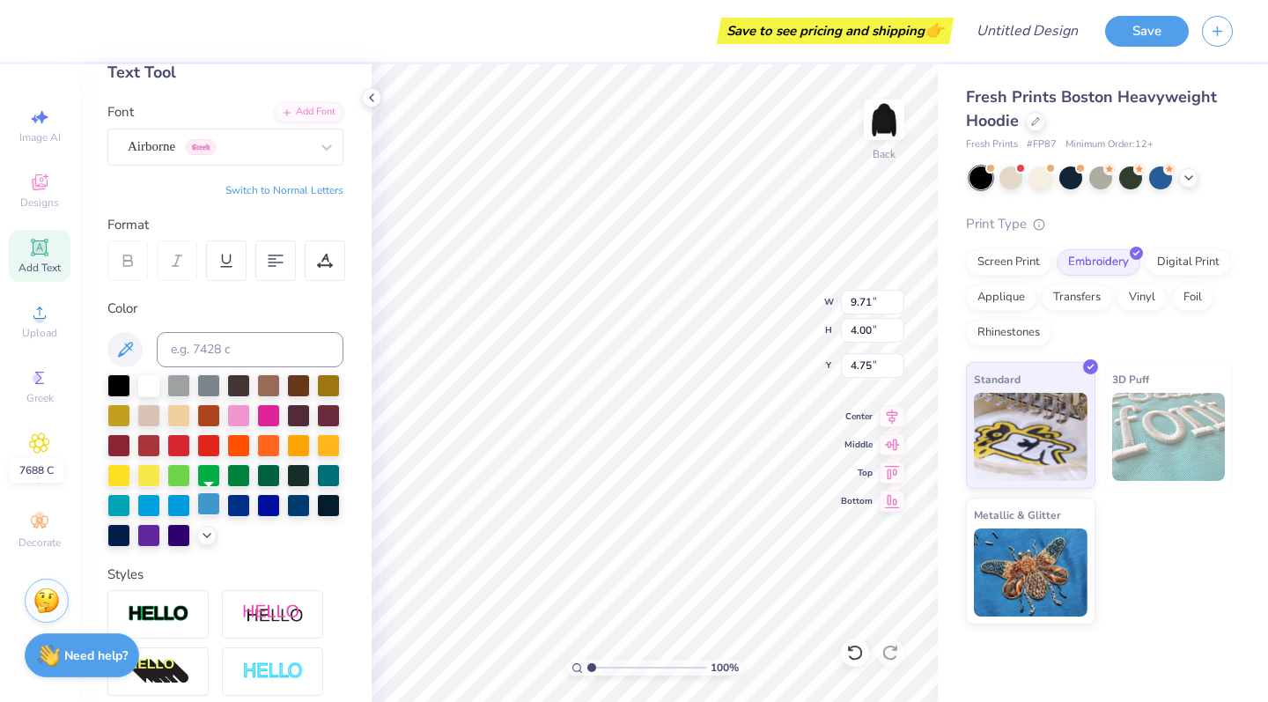
click at [209, 510] on div at bounding box center [208, 503] width 23 height 23
click at [265, 505] on div at bounding box center [268, 503] width 23 height 23
click at [237, 503] on div at bounding box center [238, 503] width 23 height 23
click at [269, 502] on div at bounding box center [268, 503] width 23 height 23
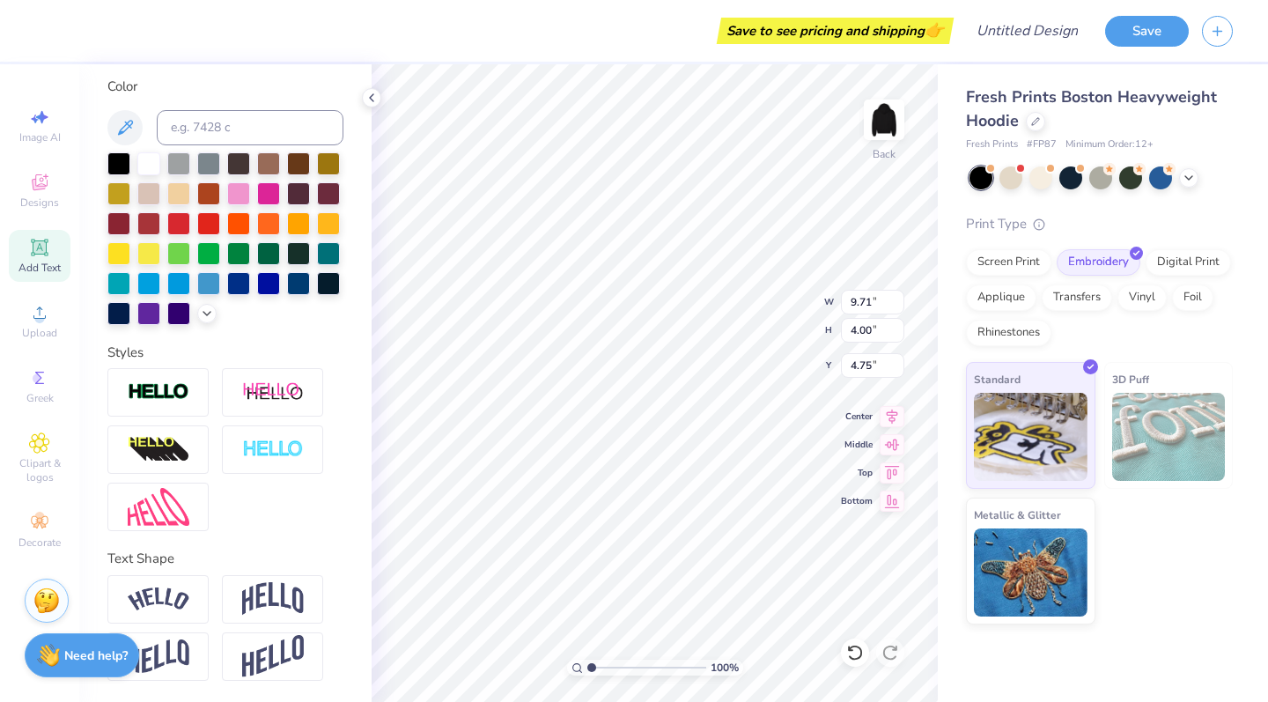
scroll to position [322, 0]
click at [173, 393] on img at bounding box center [159, 392] width 62 height 20
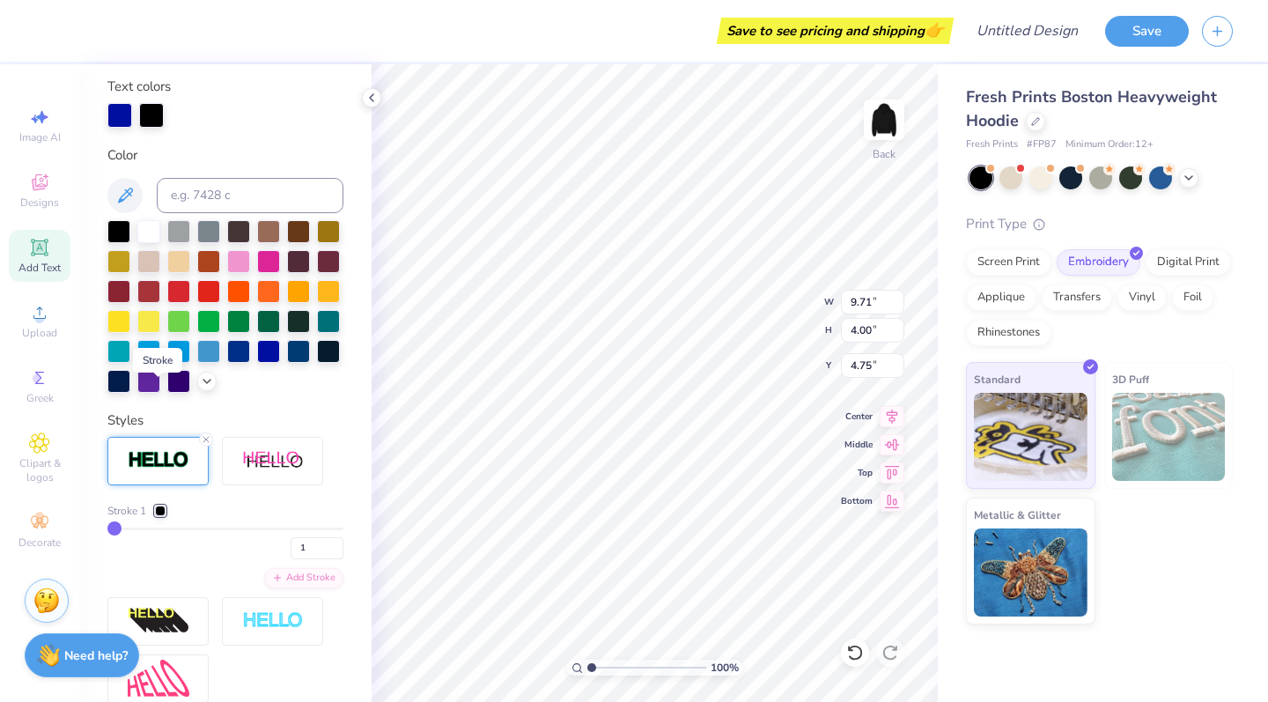
type input "9.78"
type input "4.07"
type input "4.72"
click at [160, 511] on div at bounding box center [160, 510] width 11 height 11
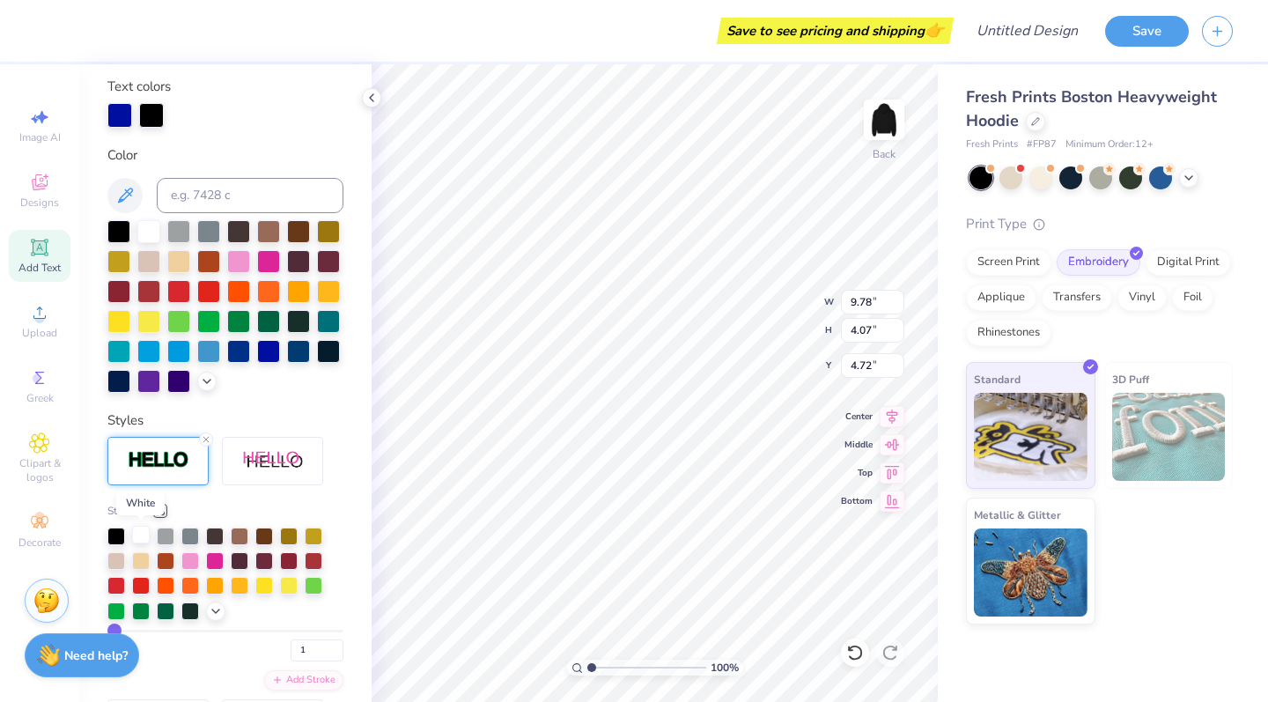
click at [143, 538] on div at bounding box center [141, 535] width 18 height 18
click at [262, 415] on div "Styles" at bounding box center [225, 420] width 236 height 20
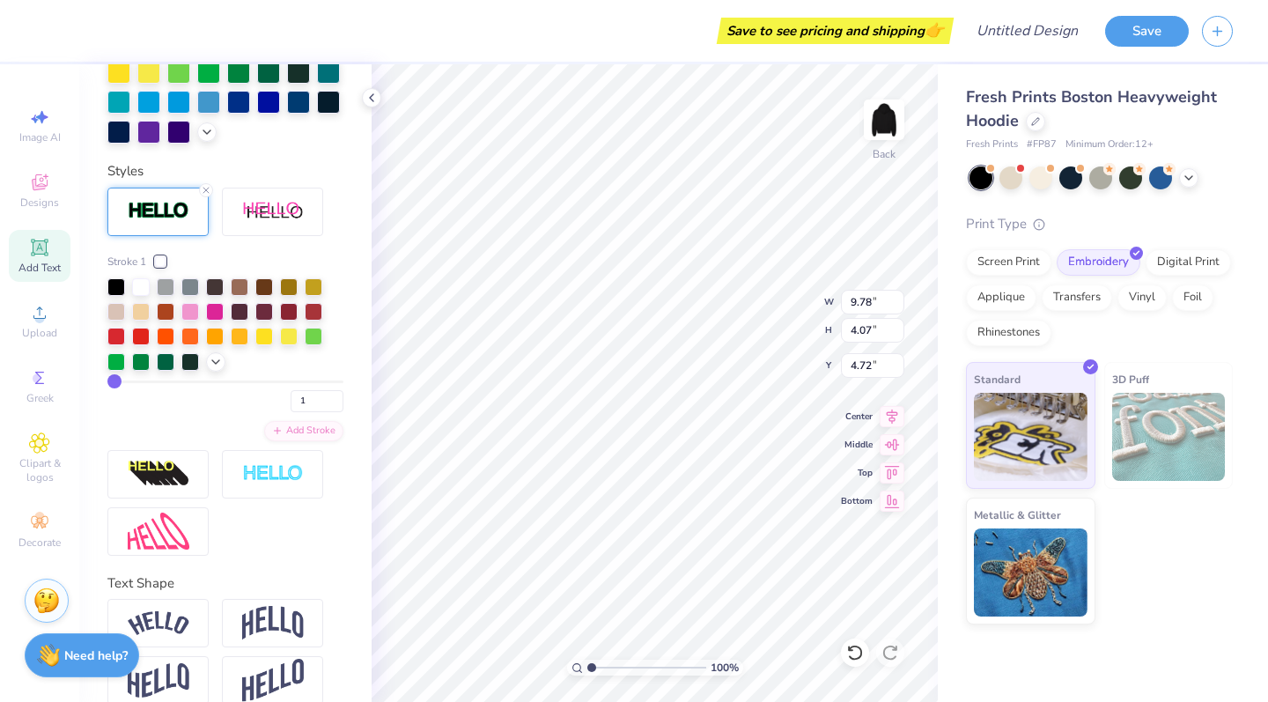
scroll to position [572, 0]
